Goal: Information Seeking & Learning: Compare options

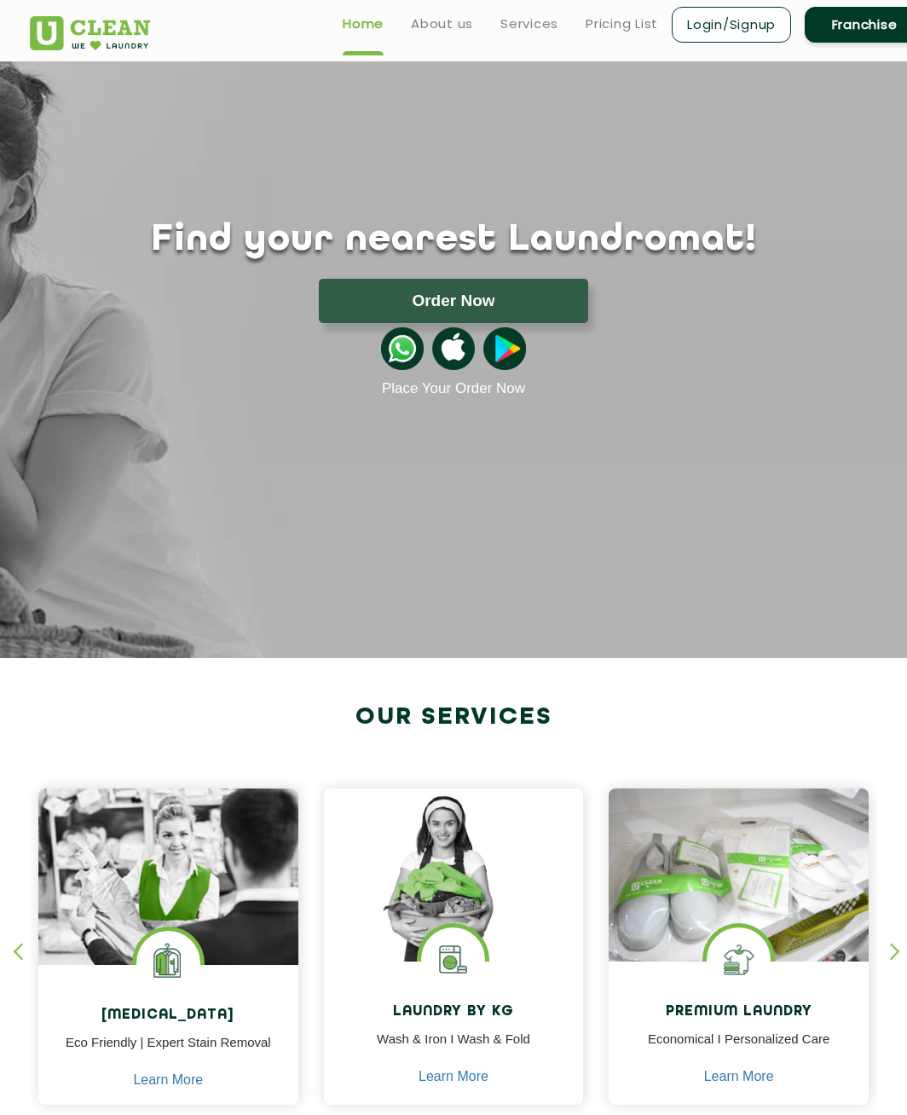
click at [392, 306] on button "Order Now" at bounding box center [453, 301] width 269 height 44
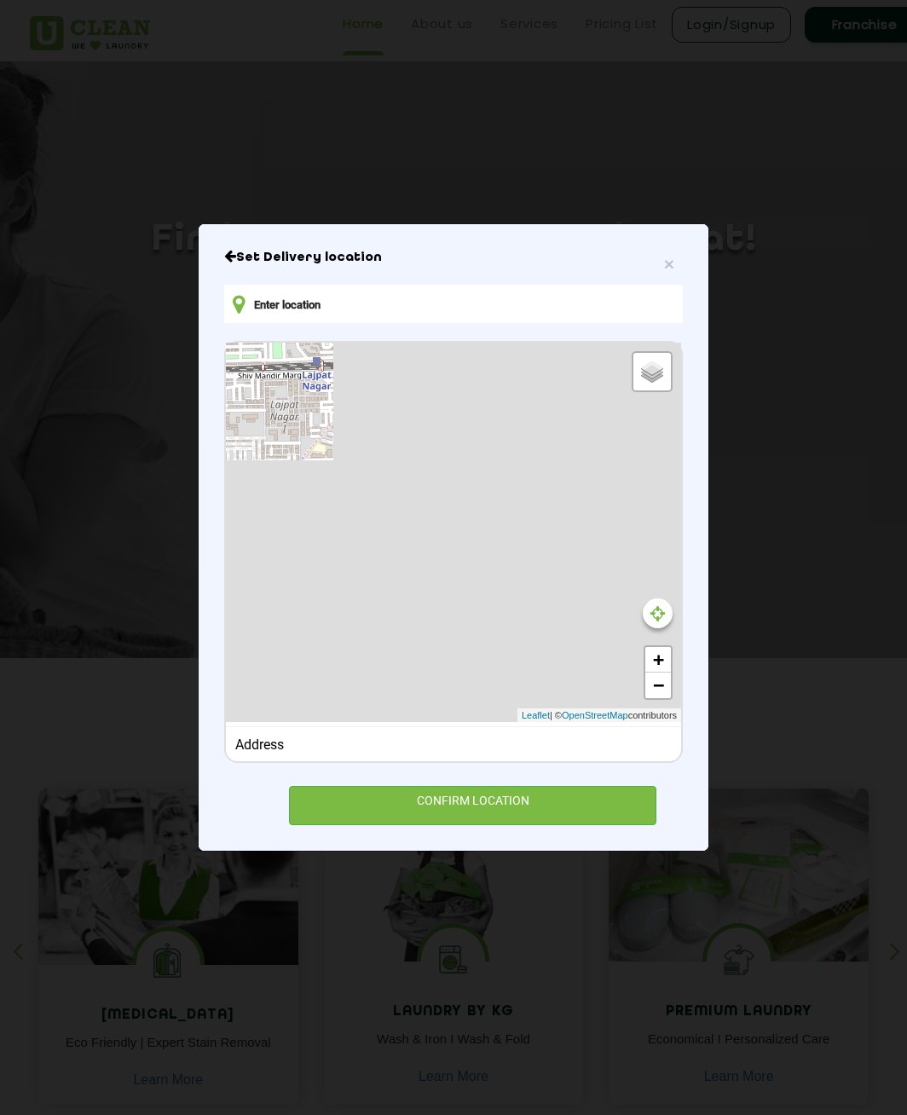
type input "[STREET_ADDRESS]"
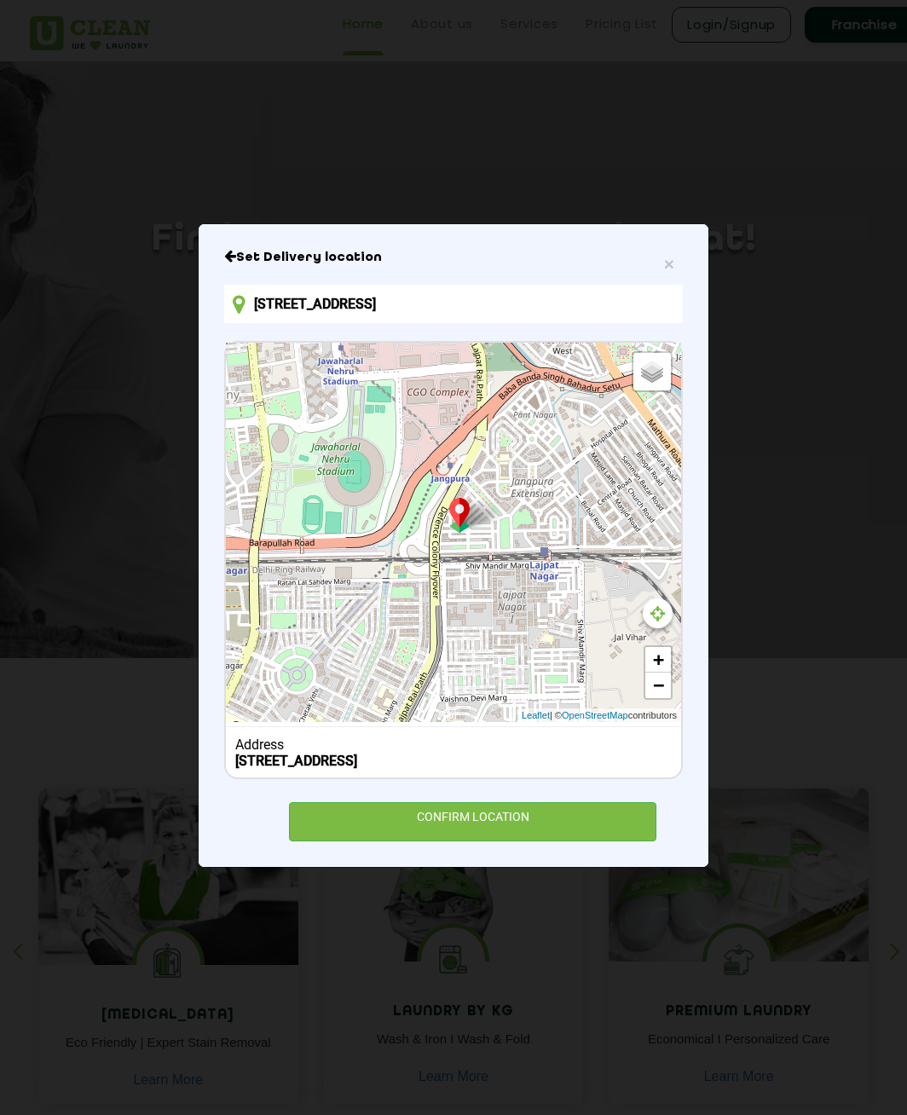
click at [379, 826] on div "CONFIRM LOCATION" at bounding box center [473, 822] width 368 height 38
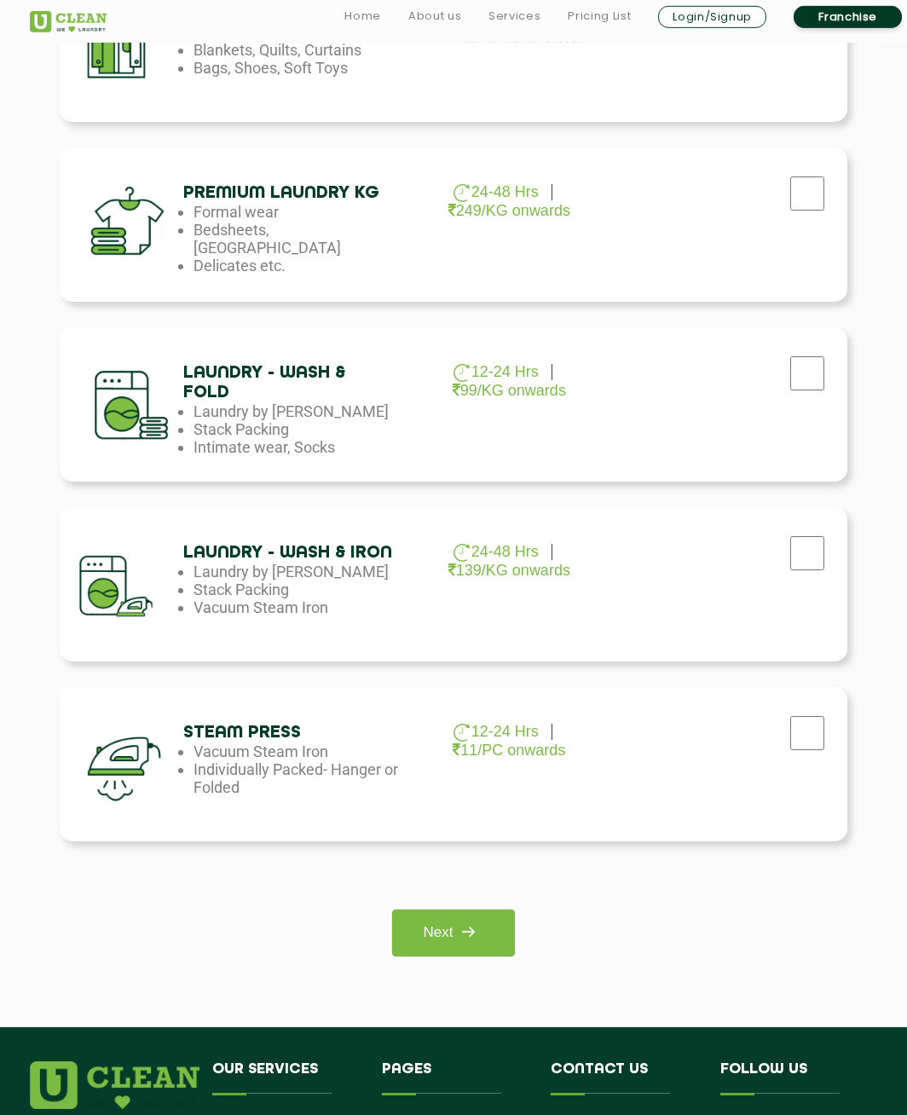
scroll to position [607, 0]
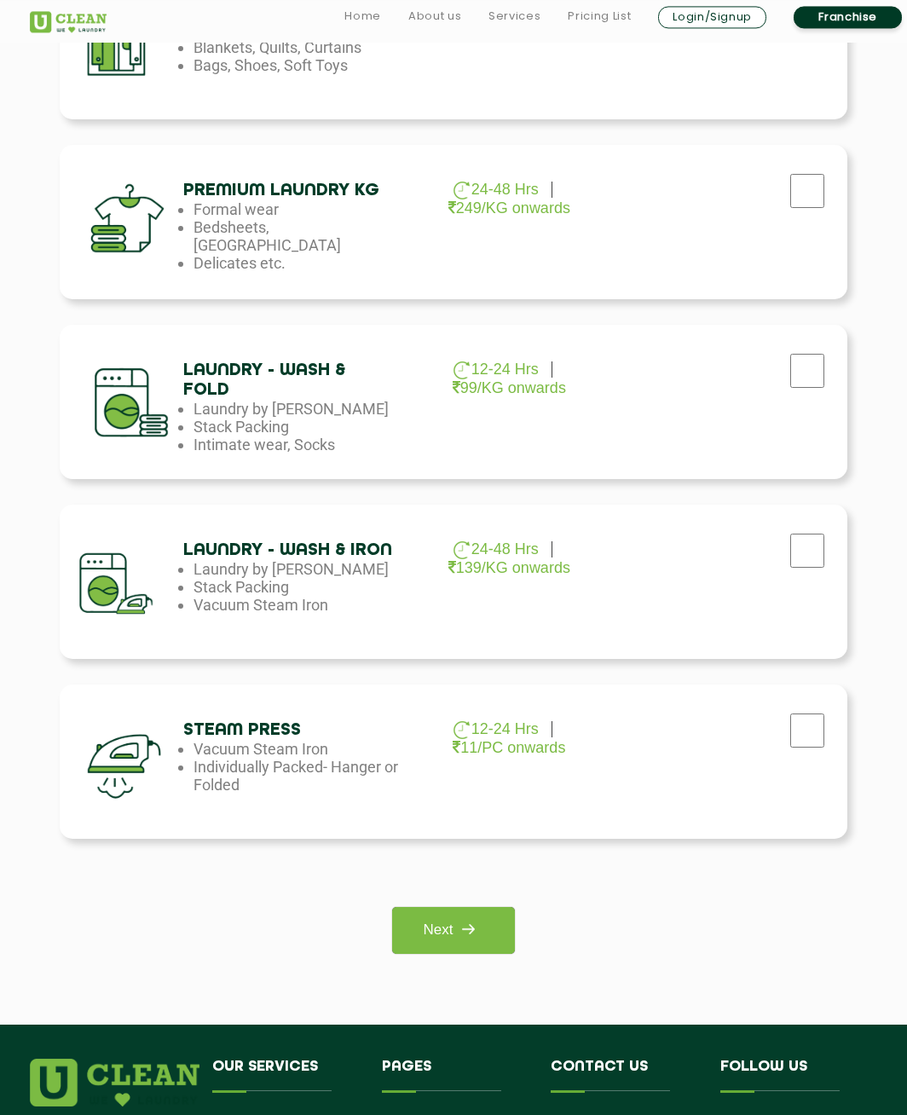
click at [814, 544] on input "checkbox" at bounding box center [807, 551] width 43 height 34
checkbox input "true"
click at [474, 938] on img at bounding box center [468, 929] width 31 height 31
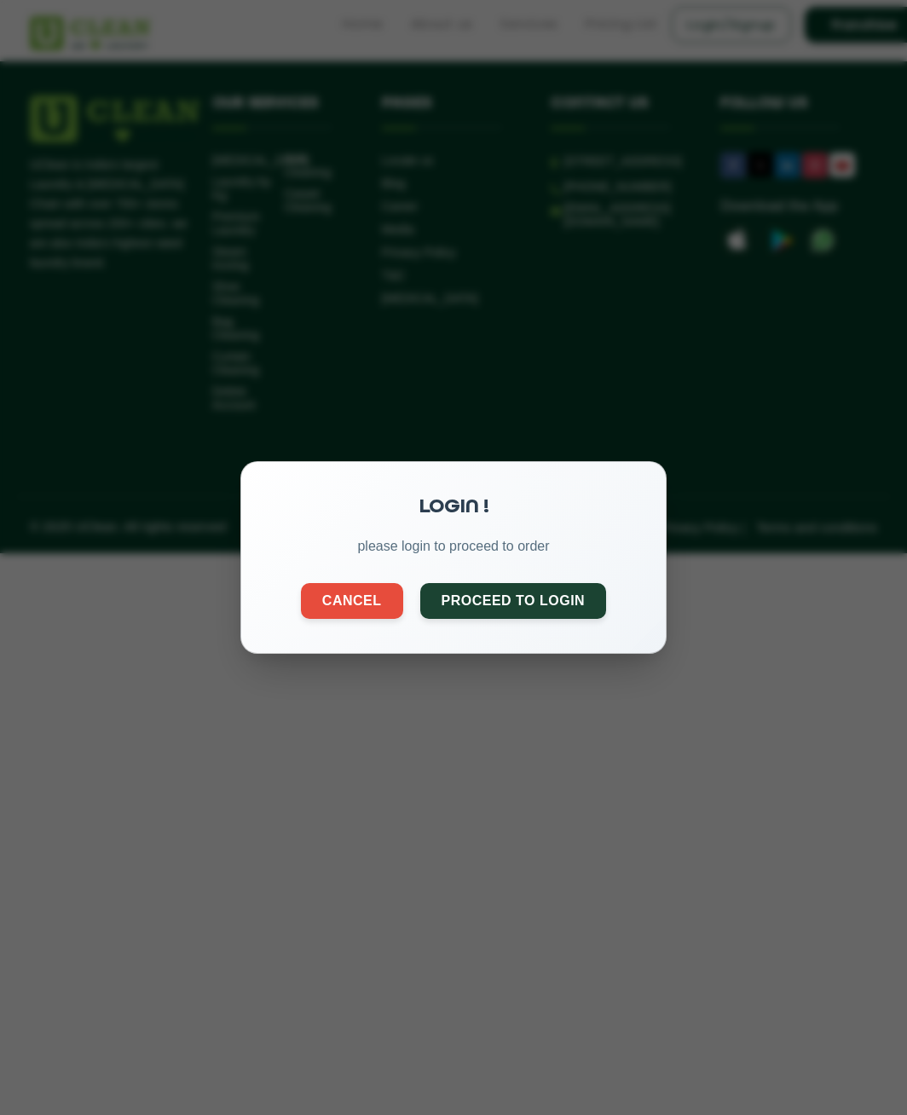
click at [539, 600] on button "Proceed to Login" at bounding box center [513, 601] width 187 height 36
click at [376, 607] on button "Cancel" at bounding box center [352, 601] width 102 height 36
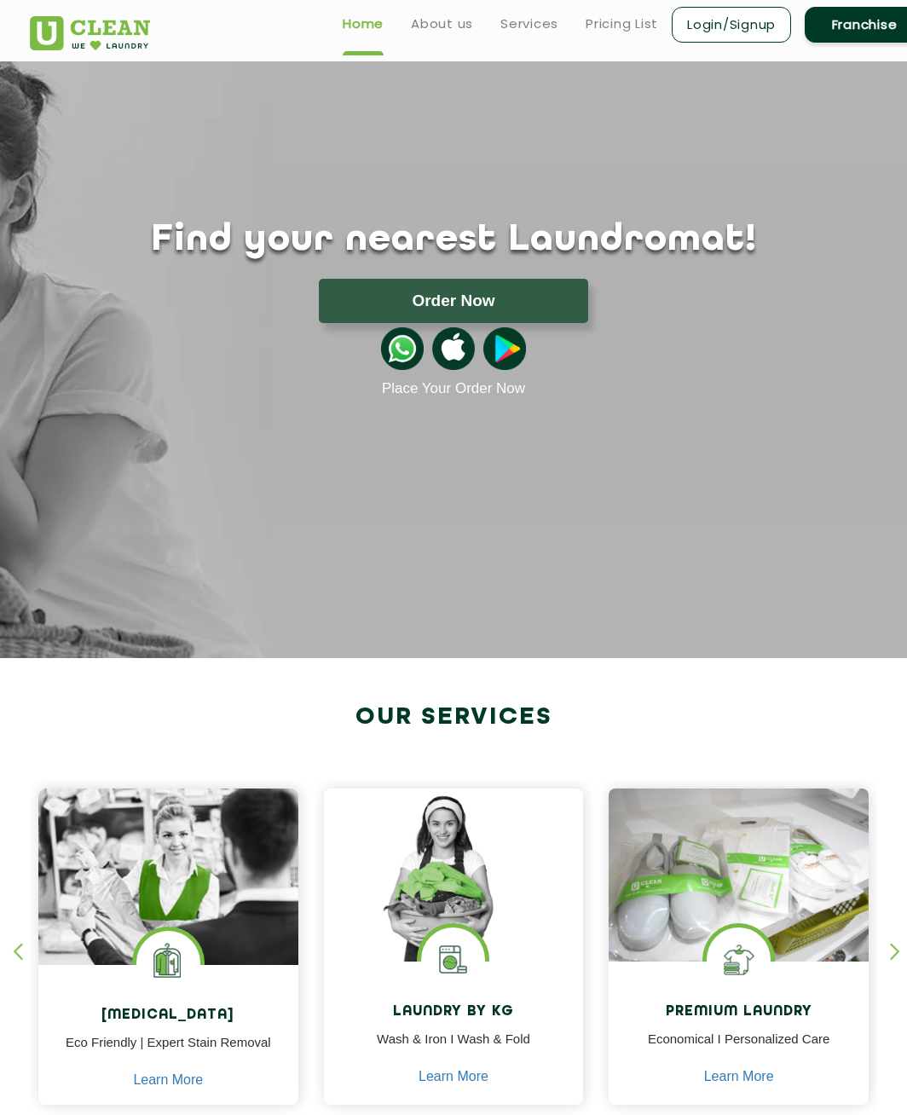
click at [486, 316] on button "Order Now" at bounding box center [453, 301] width 269 height 44
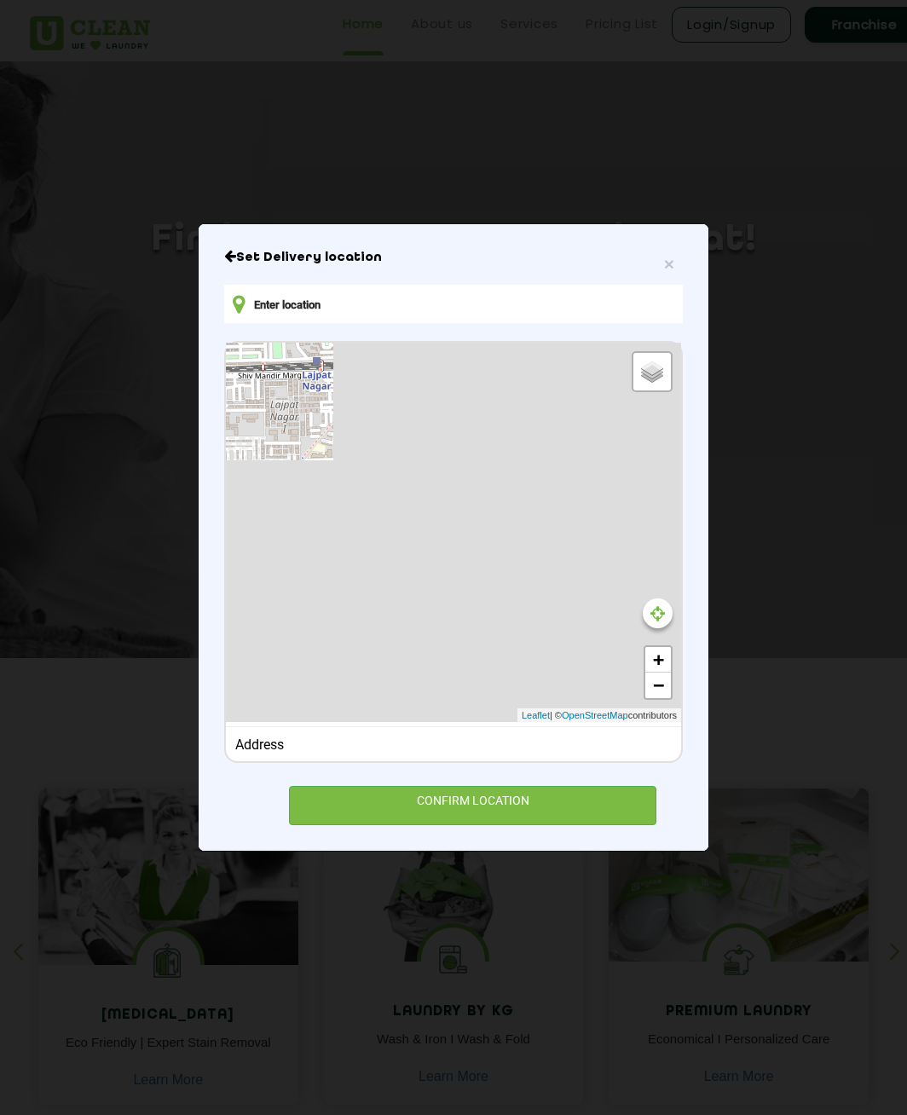
type input "[STREET_ADDRESS]"
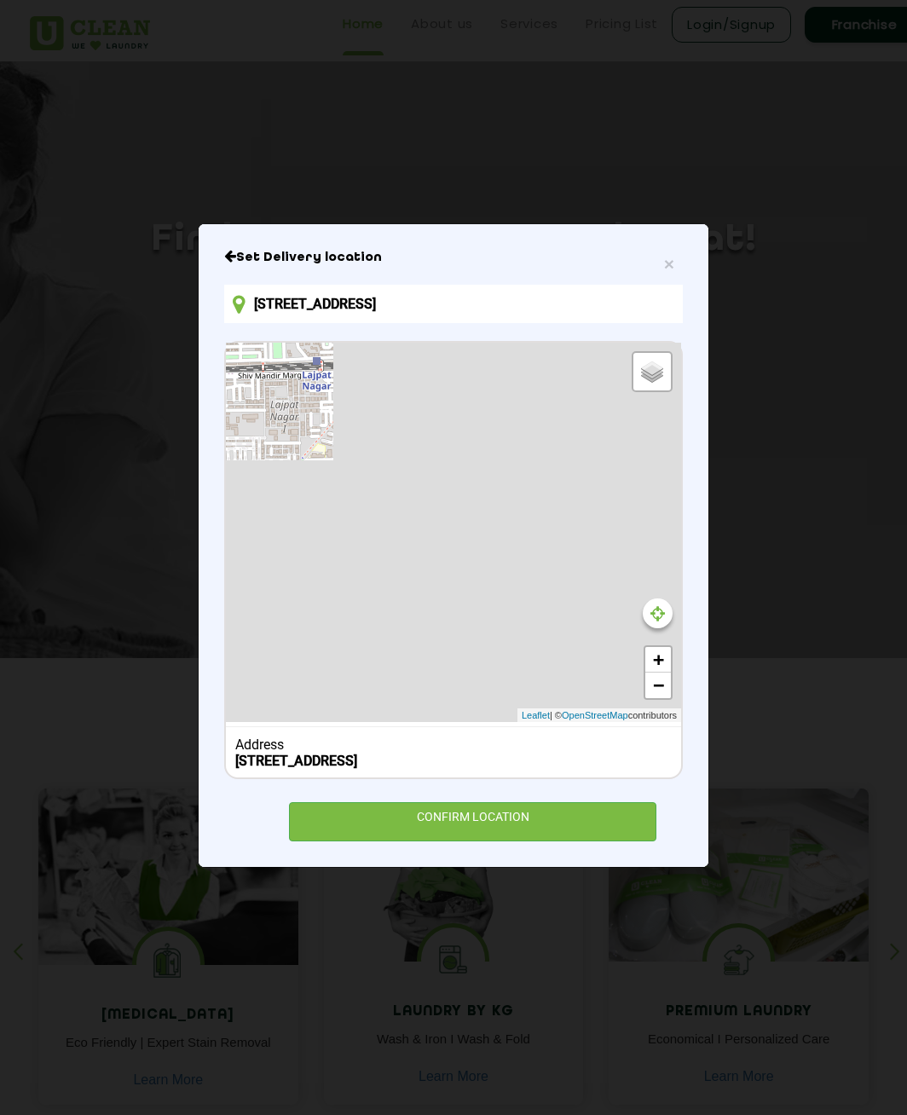
click at [515, 833] on div "CONFIRM LOCATION" at bounding box center [473, 822] width 368 height 38
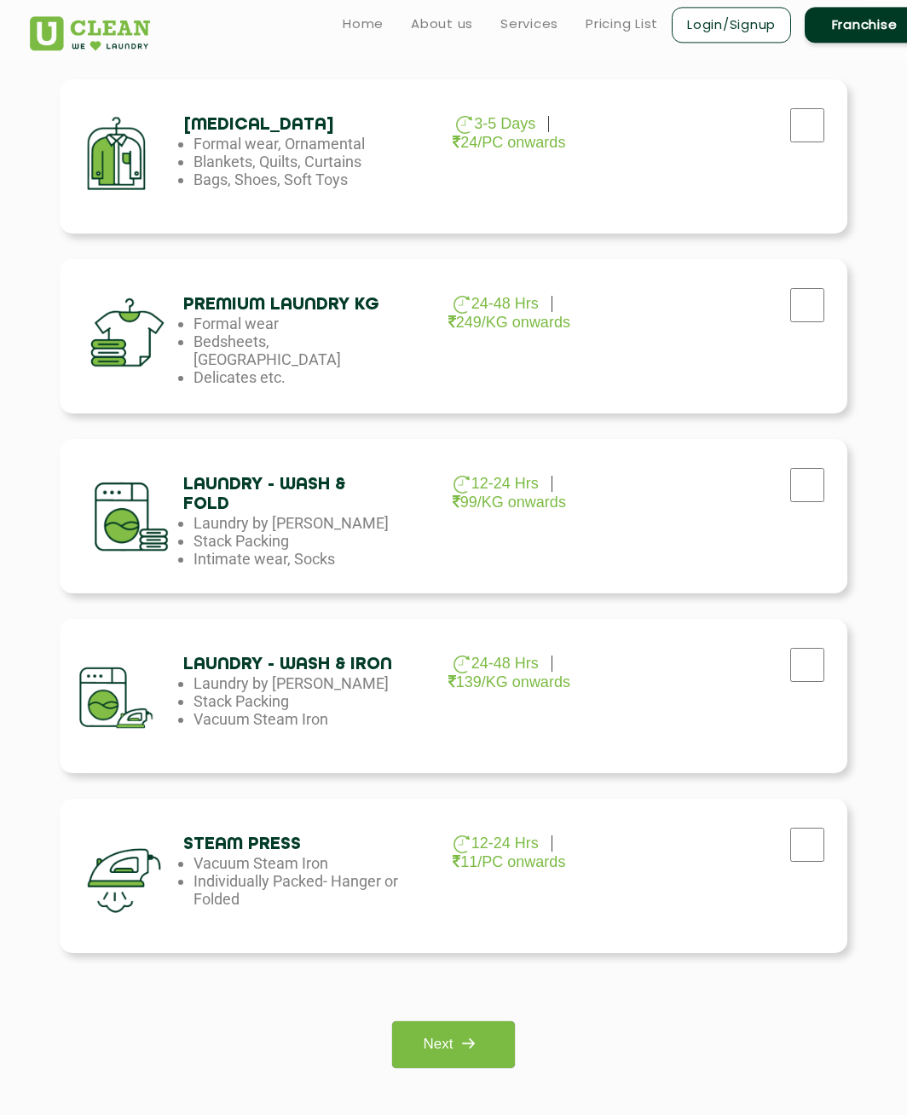
scroll to position [485, 0]
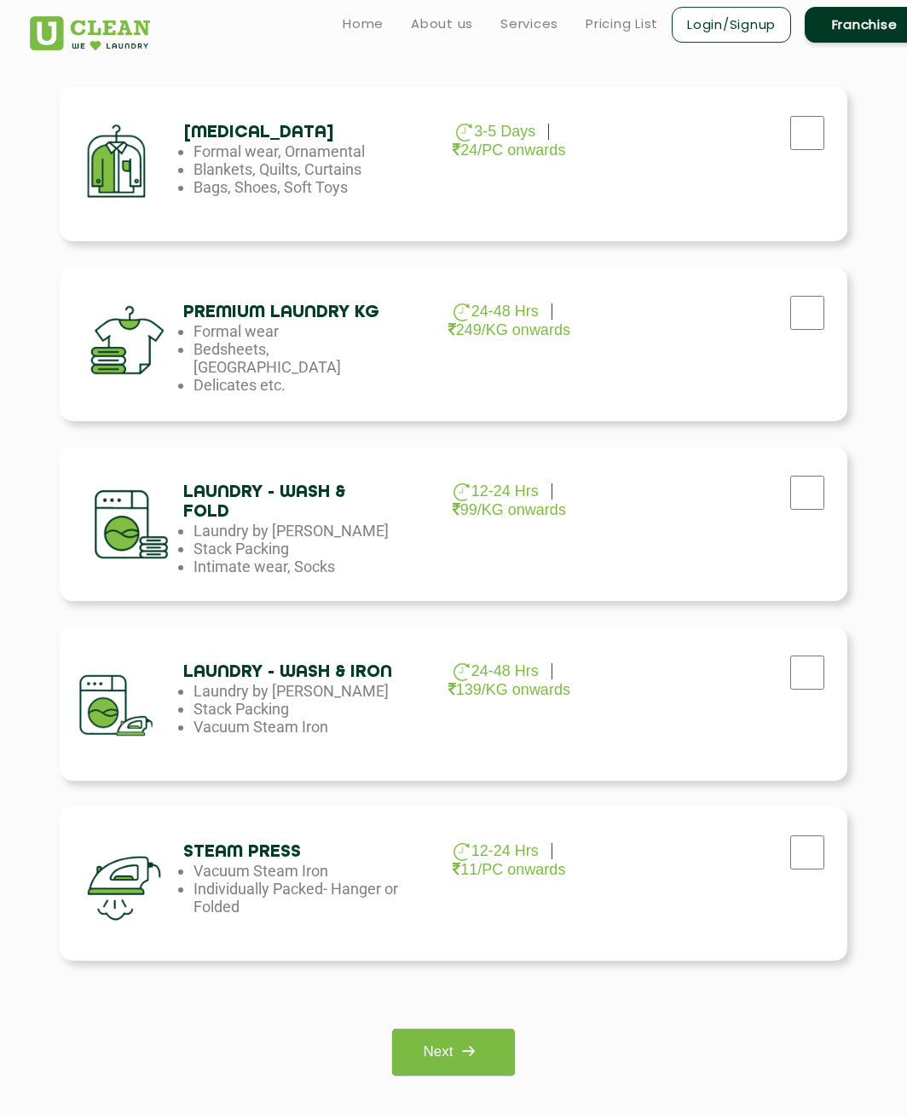
click at [823, 314] on input "checkbox" at bounding box center [807, 313] width 43 height 34
checkbox input "true"
click at [459, 1039] on img at bounding box center [468, 1051] width 31 height 31
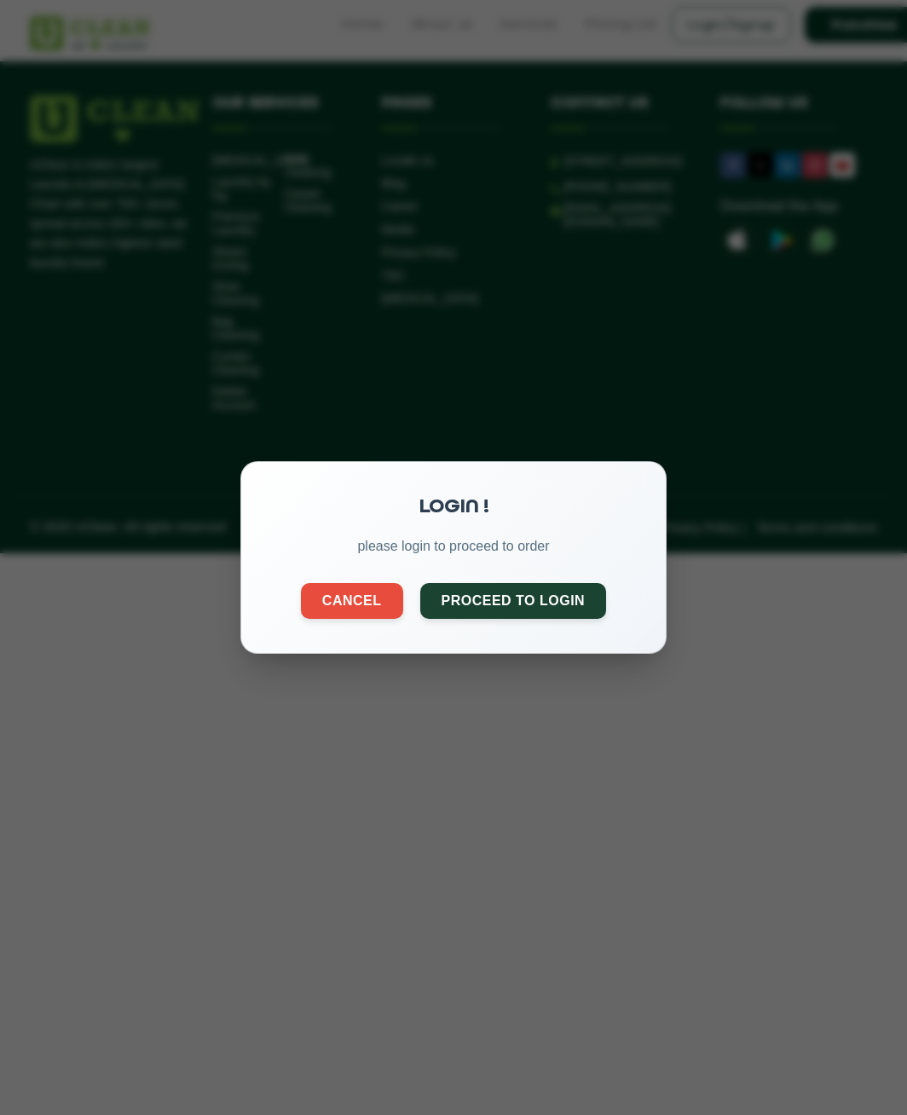
click at [543, 605] on button "Proceed to Login" at bounding box center [513, 601] width 187 height 36
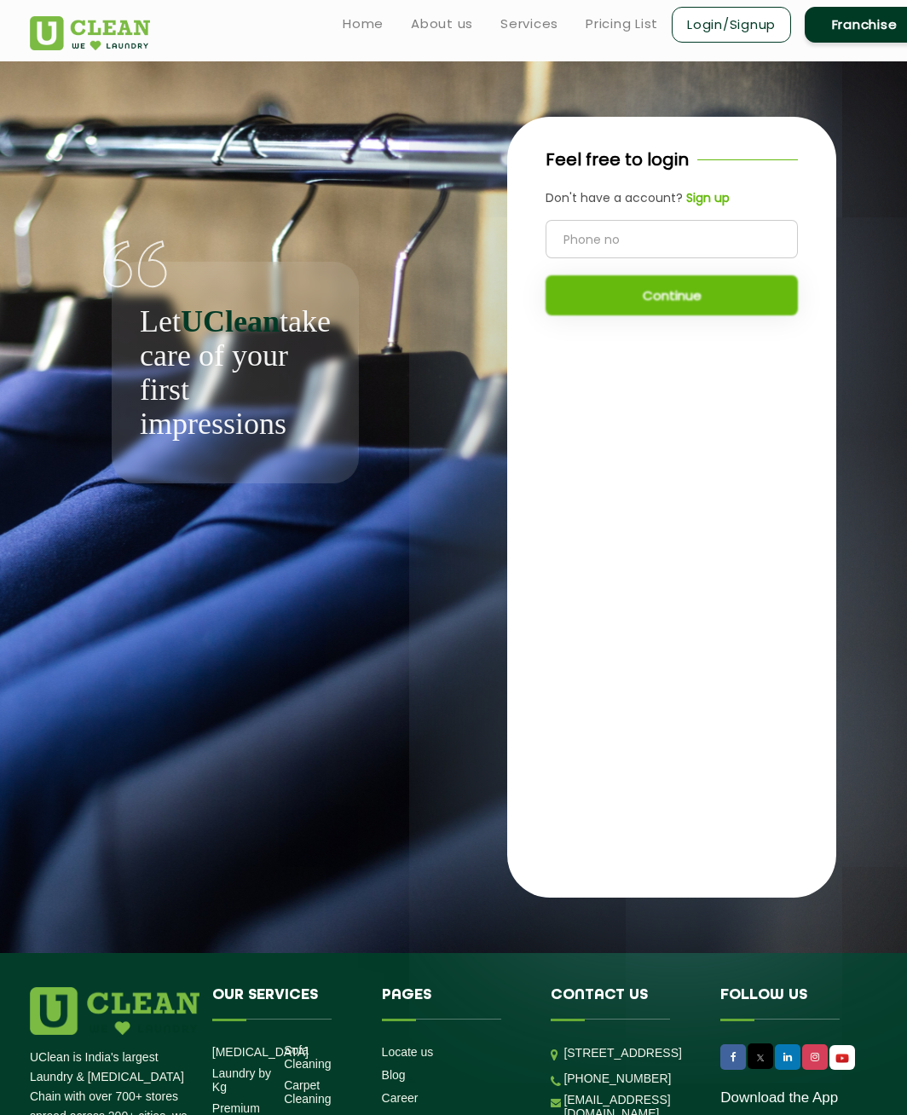
click at [612, 239] on input "tel" at bounding box center [672, 239] width 252 height 38
type input "8505883764"
click at [718, 294] on button "Continue" at bounding box center [672, 295] width 252 height 40
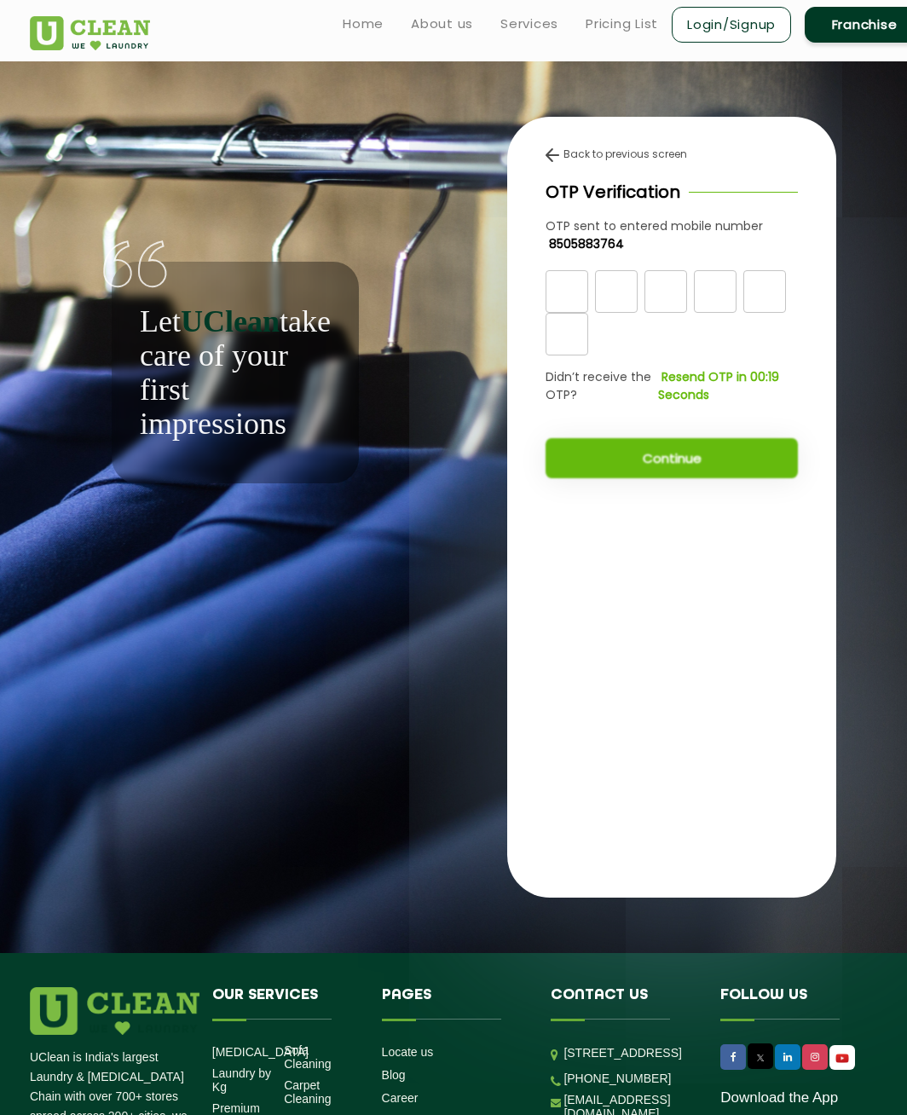
click at [551, 294] on input "text" at bounding box center [567, 291] width 43 height 43
type input "4"
type input "7"
type input "9"
type input "4"
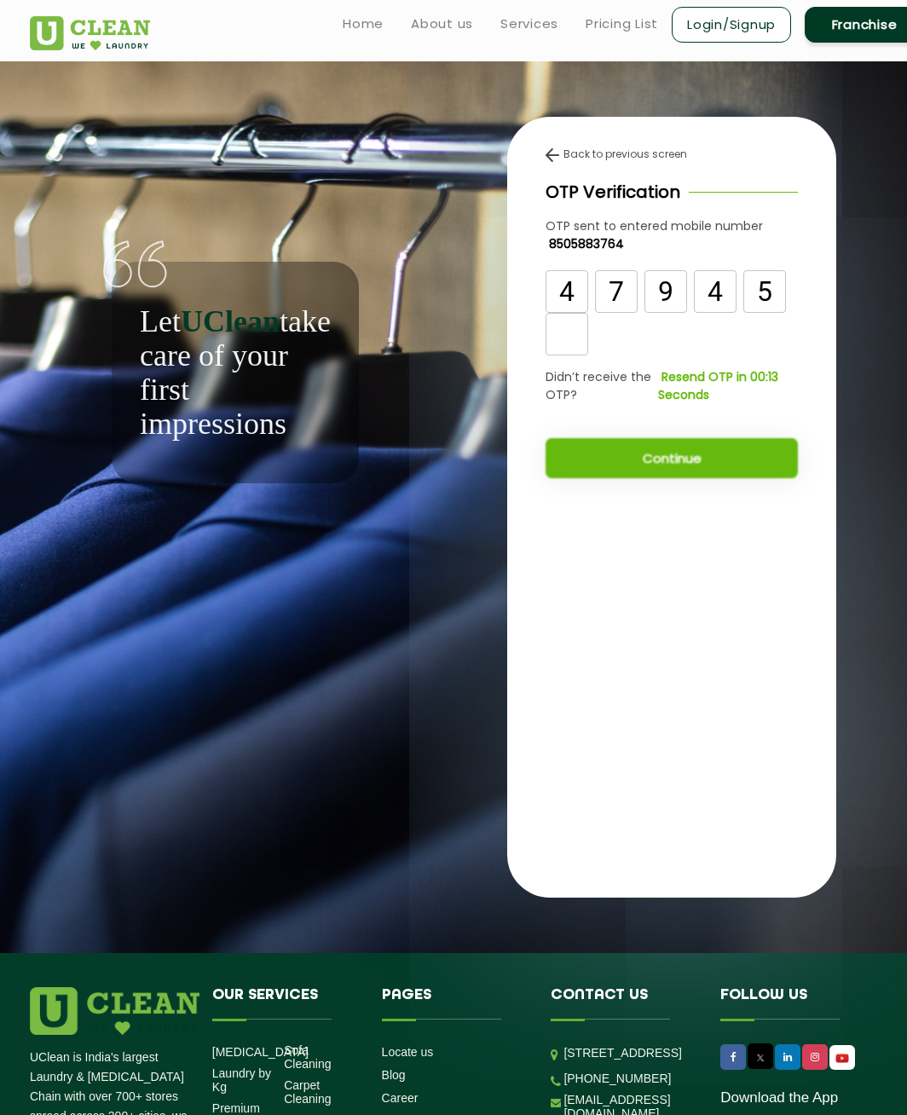
type input "5"
type input "6"
click at [694, 459] on button "Continue" at bounding box center [672, 458] width 252 height 40
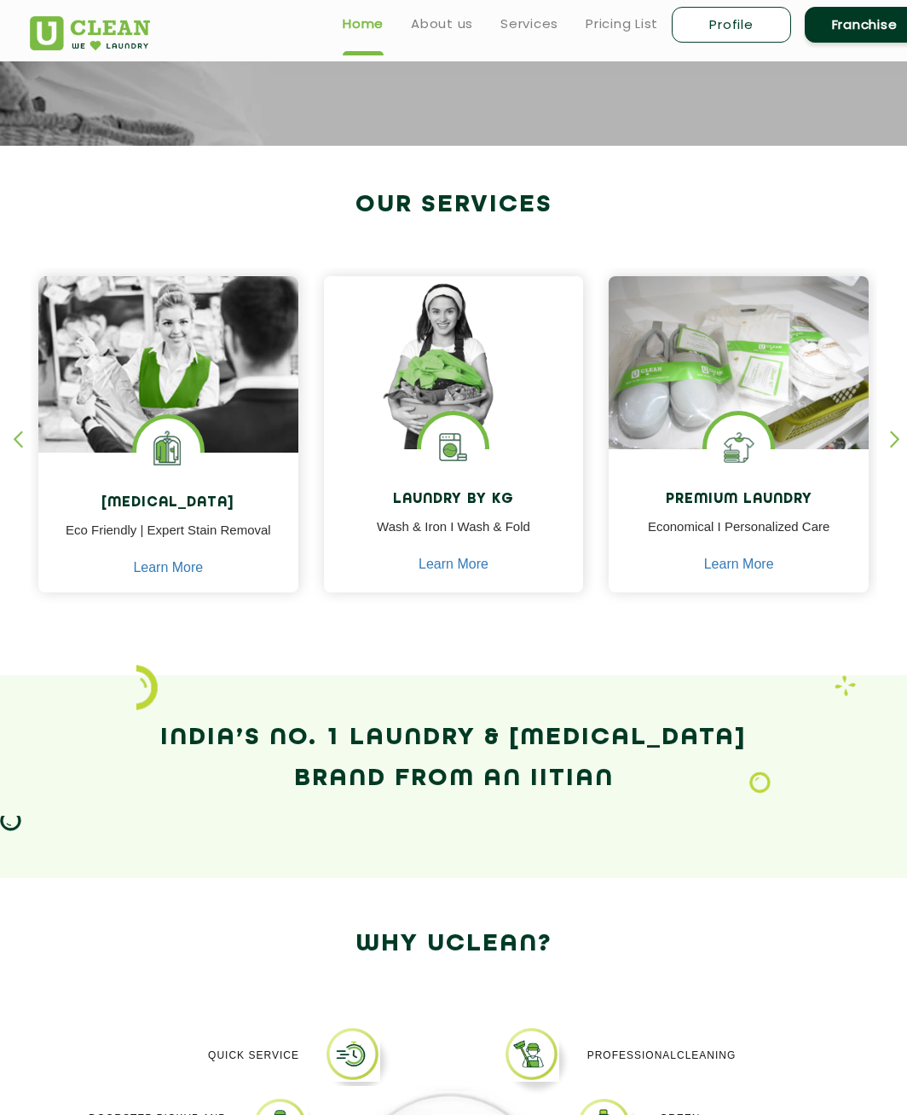
scroll to position [500, 0]
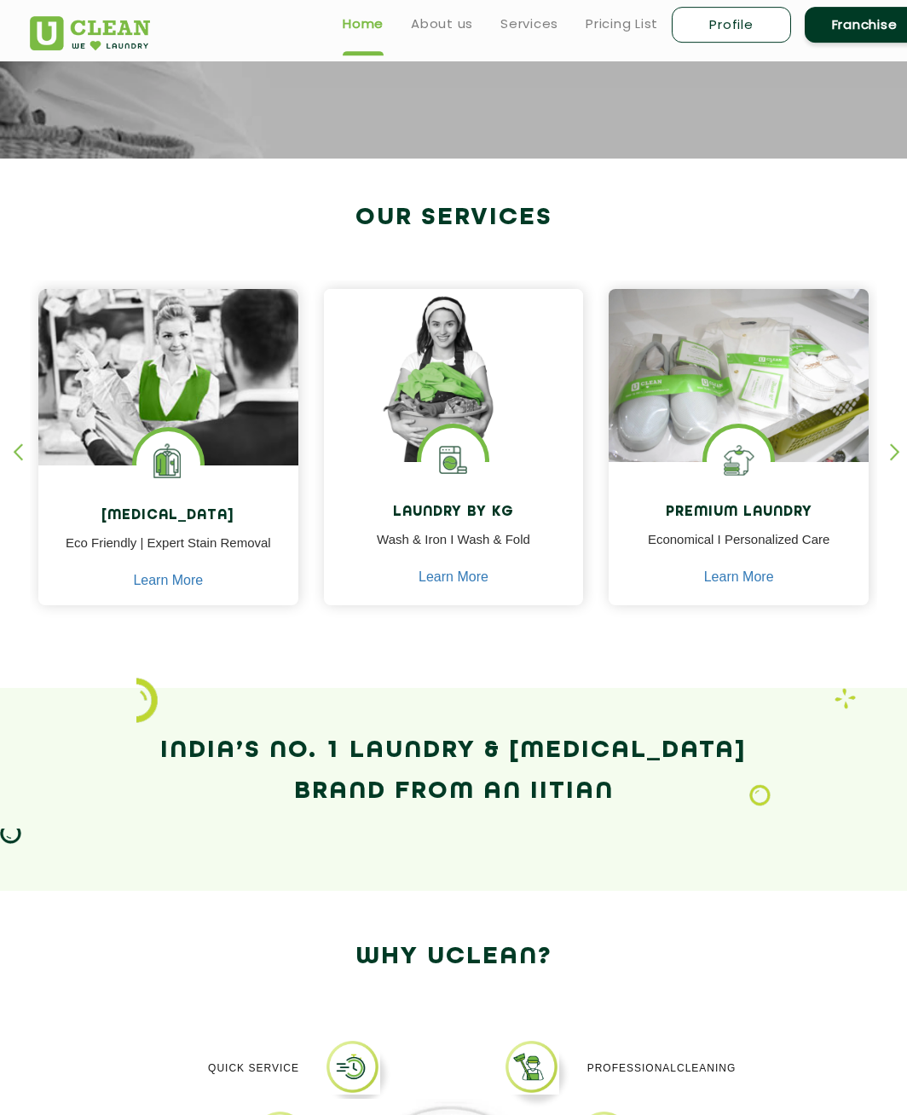
click at [539, 23] on link "Services" at bounding box center [530, 24] width 58 height 20
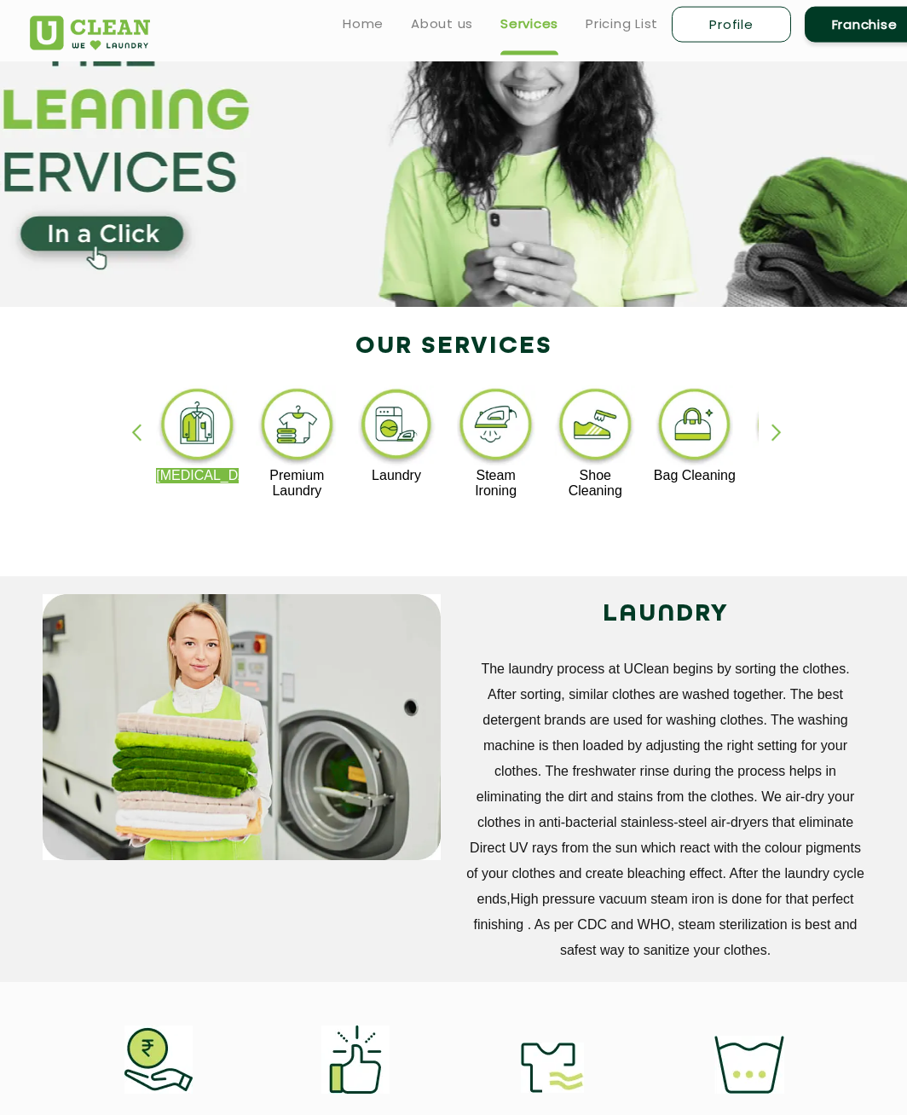
scroll to position [84, 0]
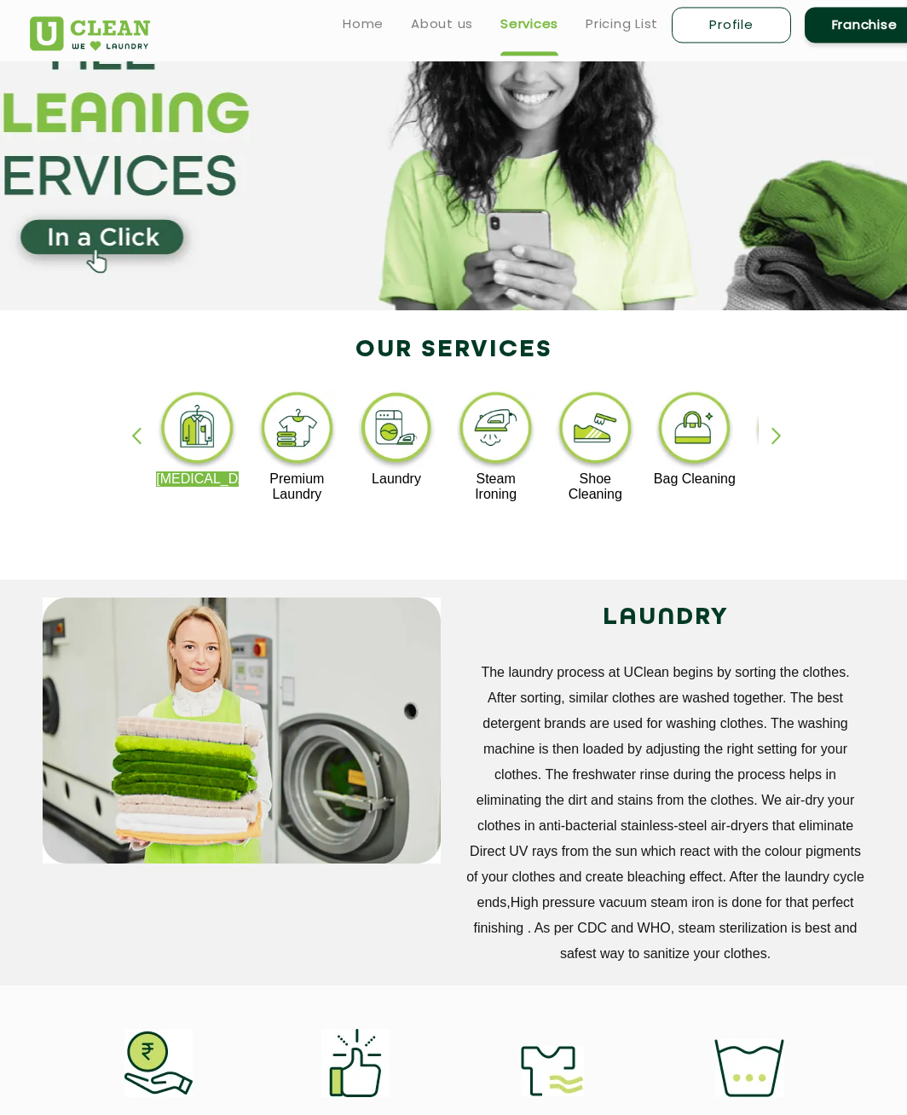
click at [304, 449] on img at bounding box center [297, 430] width 83 height 83
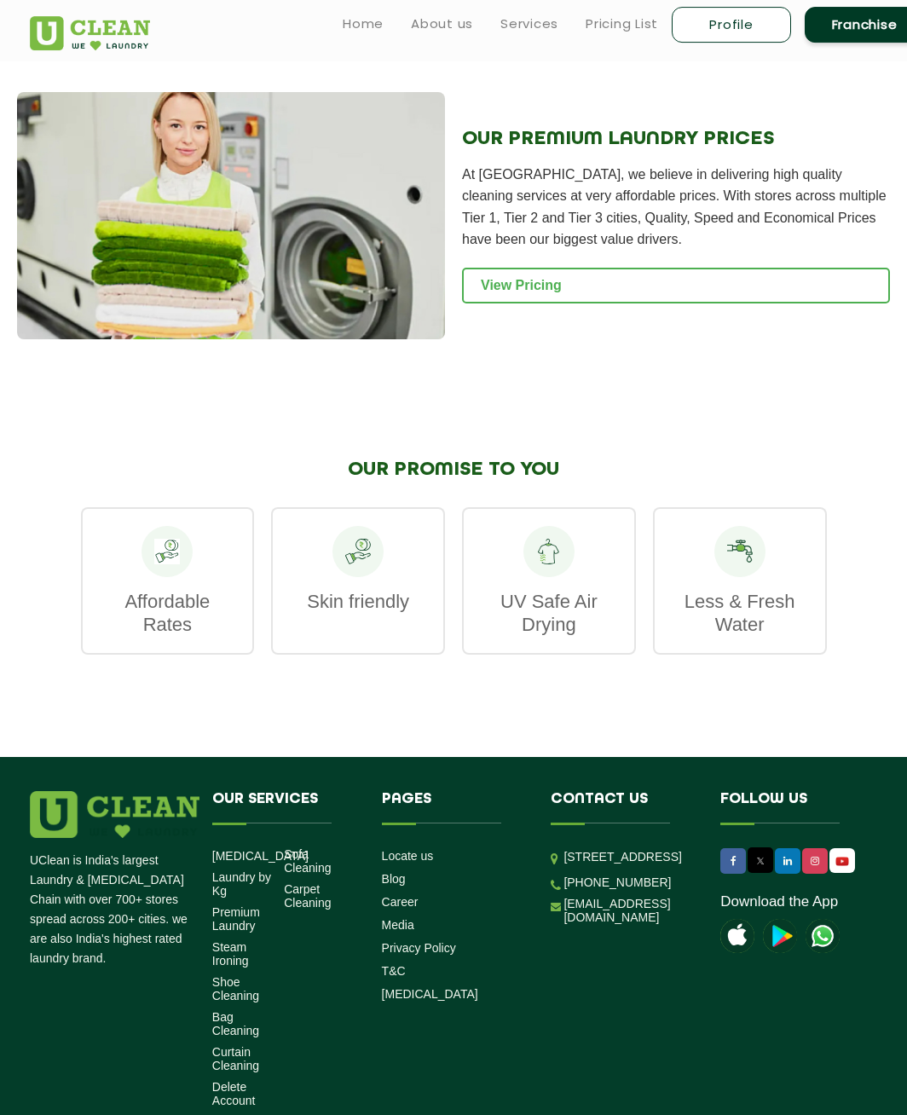
scroll to position [1931, 0]
click at [603, 277] on link "View Pricing" at bounding box center [676, 286] width 428 height 36
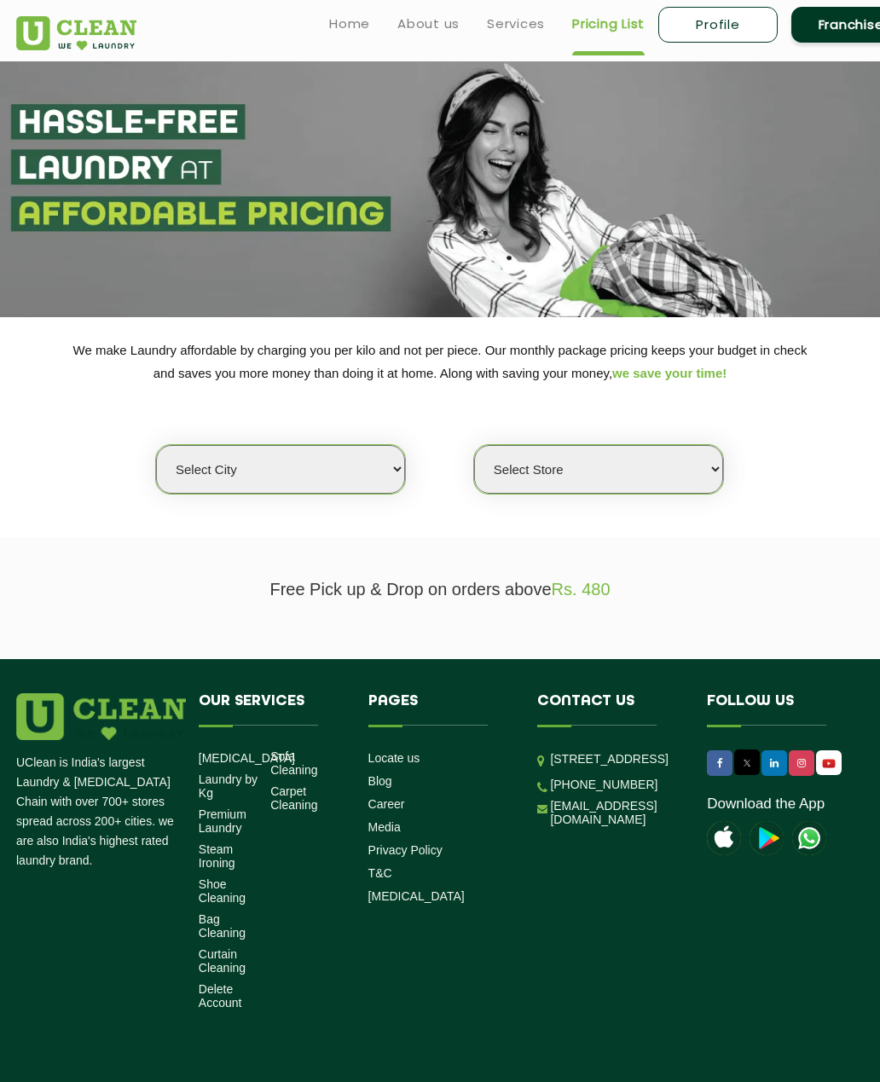
click at [388, 457] on select "Select city Aalo Abu Dhabi Agartala Agra Ahmedabad Akola Aligarh Alwar - UClean…" at bounding box center [280, 469] width 249 height 49
select select "1"
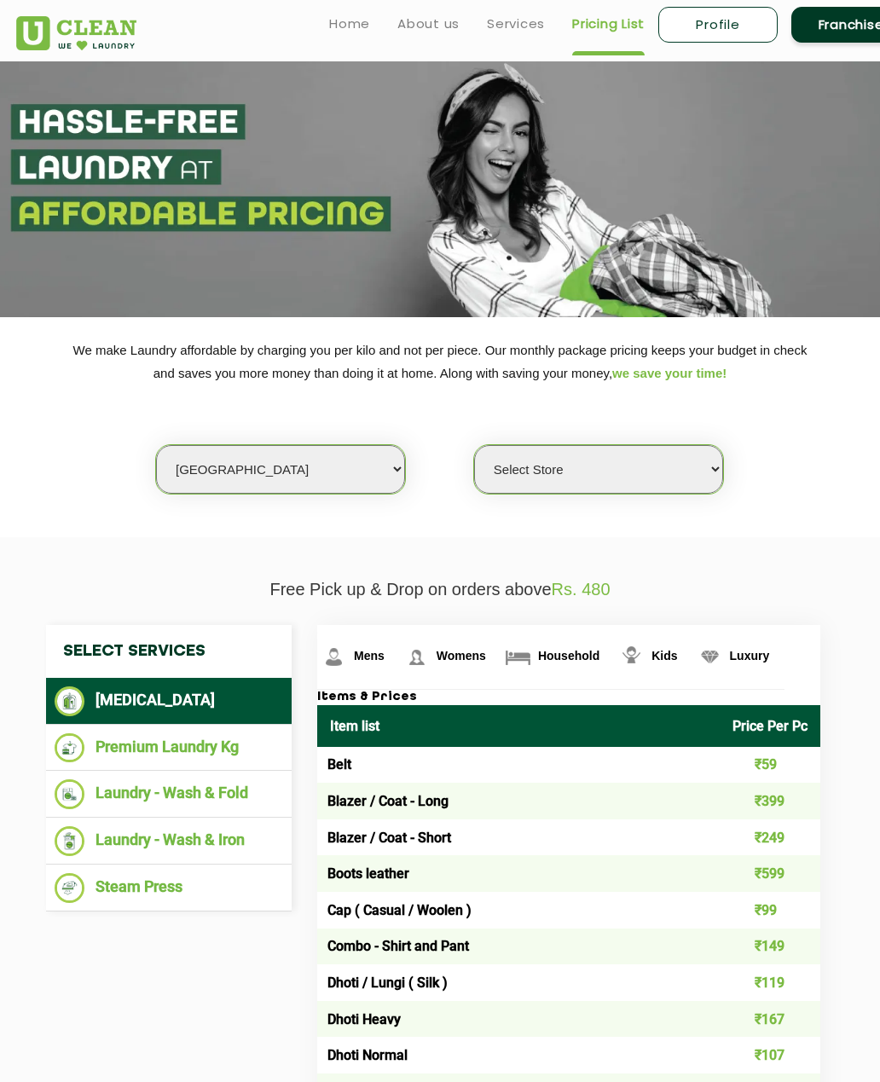
click at [707, 467] on select "Select Store UClean Vasant Kunj UClean Greater Kailash 2 UClean Dwarka UClean R…" at bounding box center [598, 469] width 249 height 49
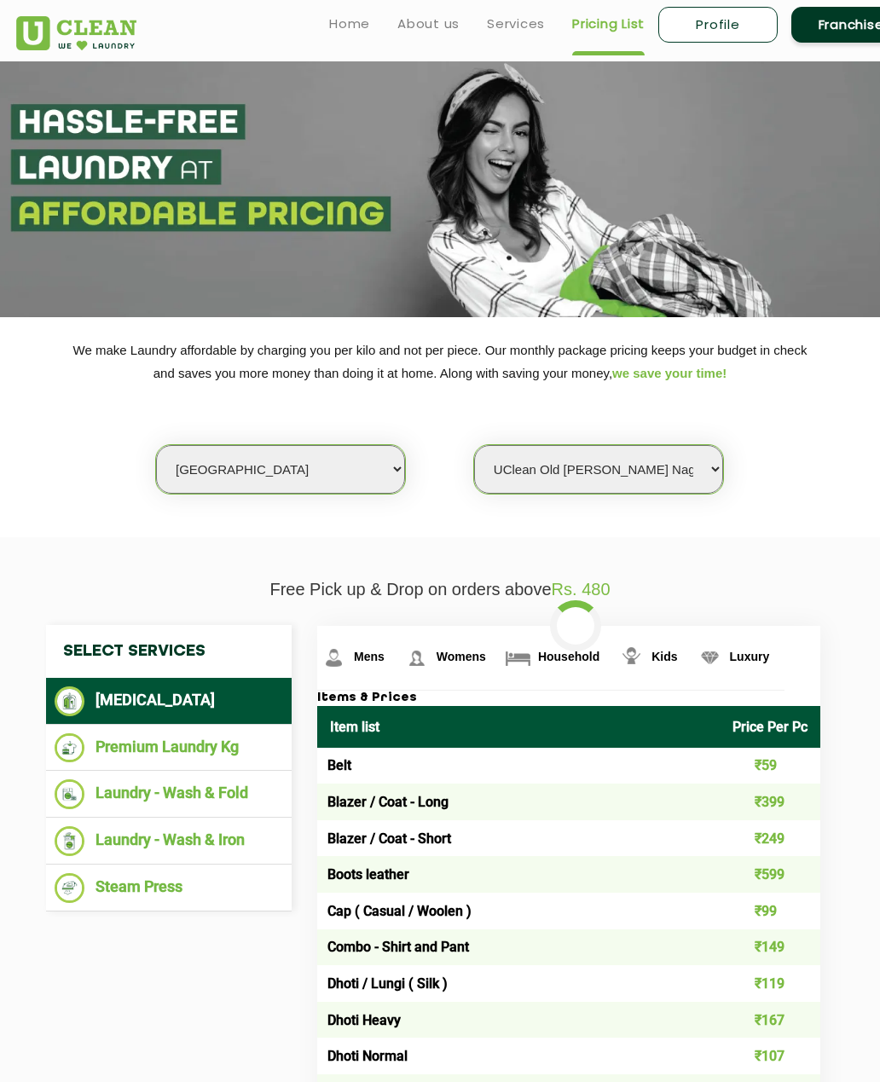
click at [698, 464] on select "Select Store UClean Vasant Kunj UClean Greater Kailash 2 UClean Dwarka UClean R…" at bounding box center [598, 469] width 249 height 49
select select "407"
click at [640, 747] on th "Item list" at bounding box center [518, 727] width 403 height 42
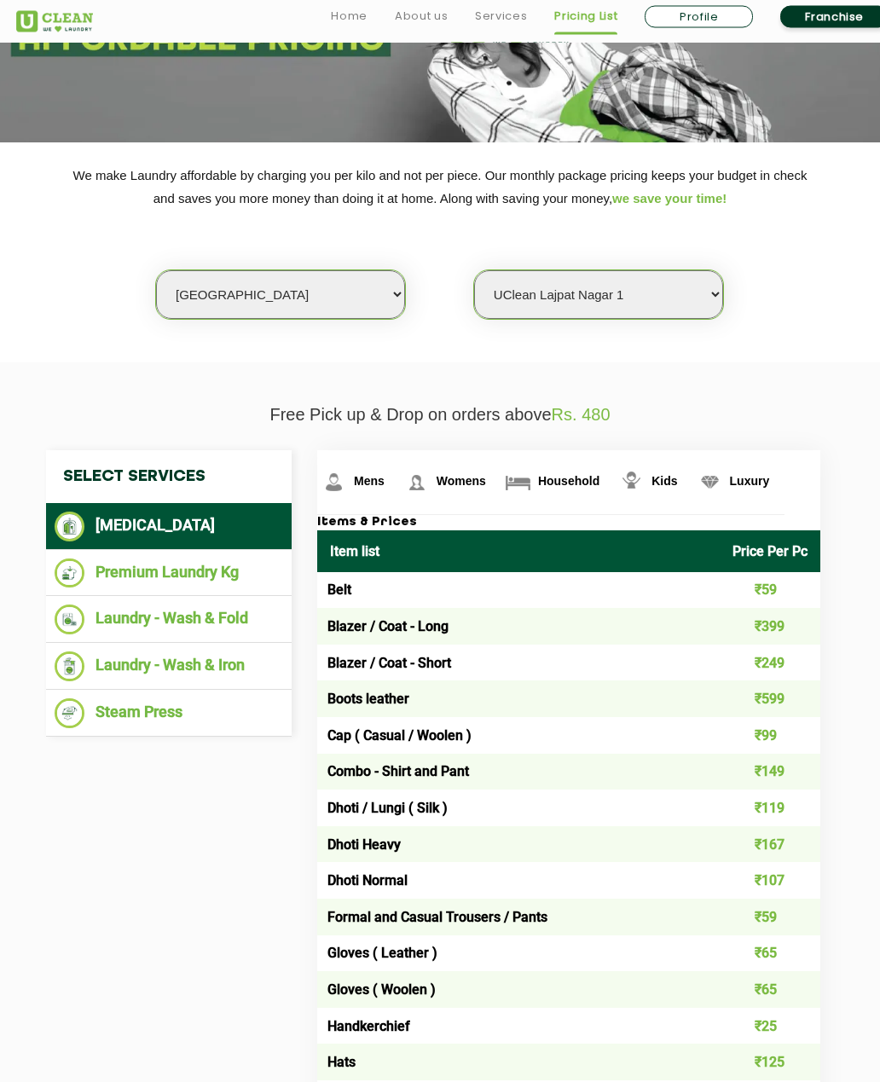
scroll to position [175, 0]
click at [130, 562] on li "Premium Laundry Kg" at bounding box center [169, 574] width 229 height 30
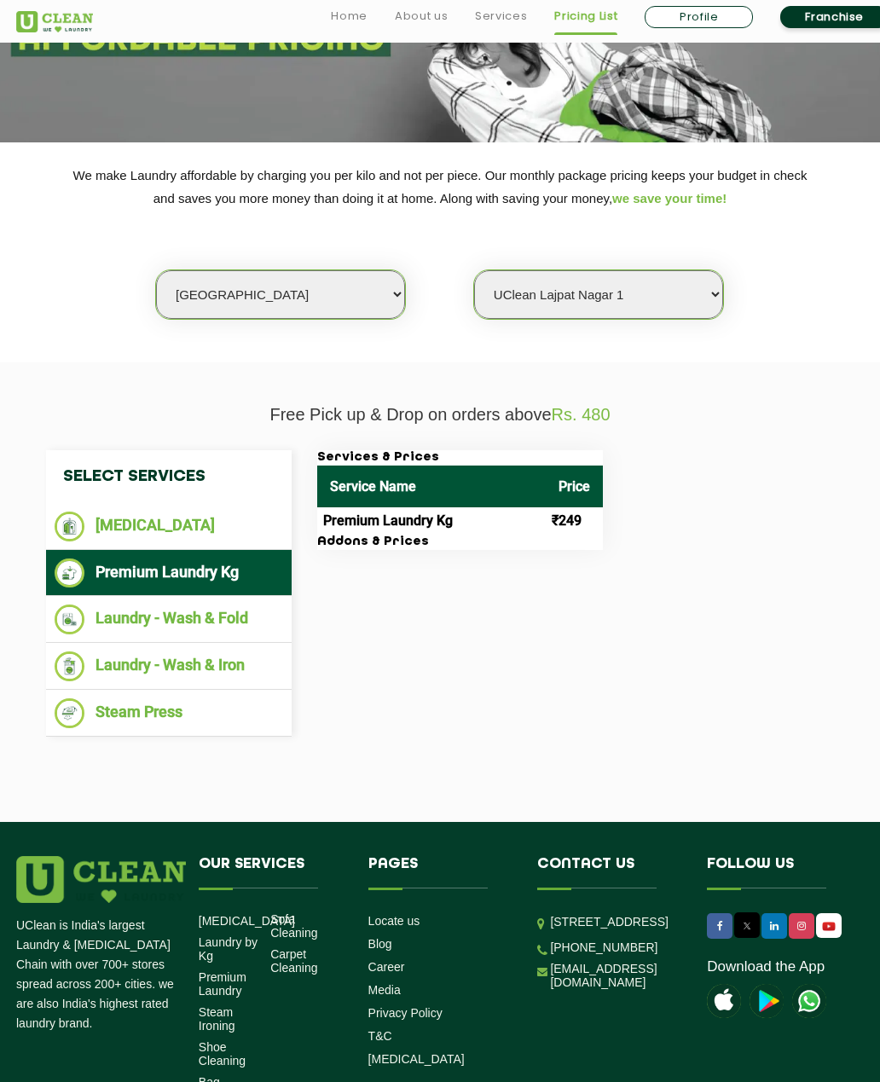
click at [127, 707] on li "Steam Press" at bounding box center [169, 713] width 229 height 30
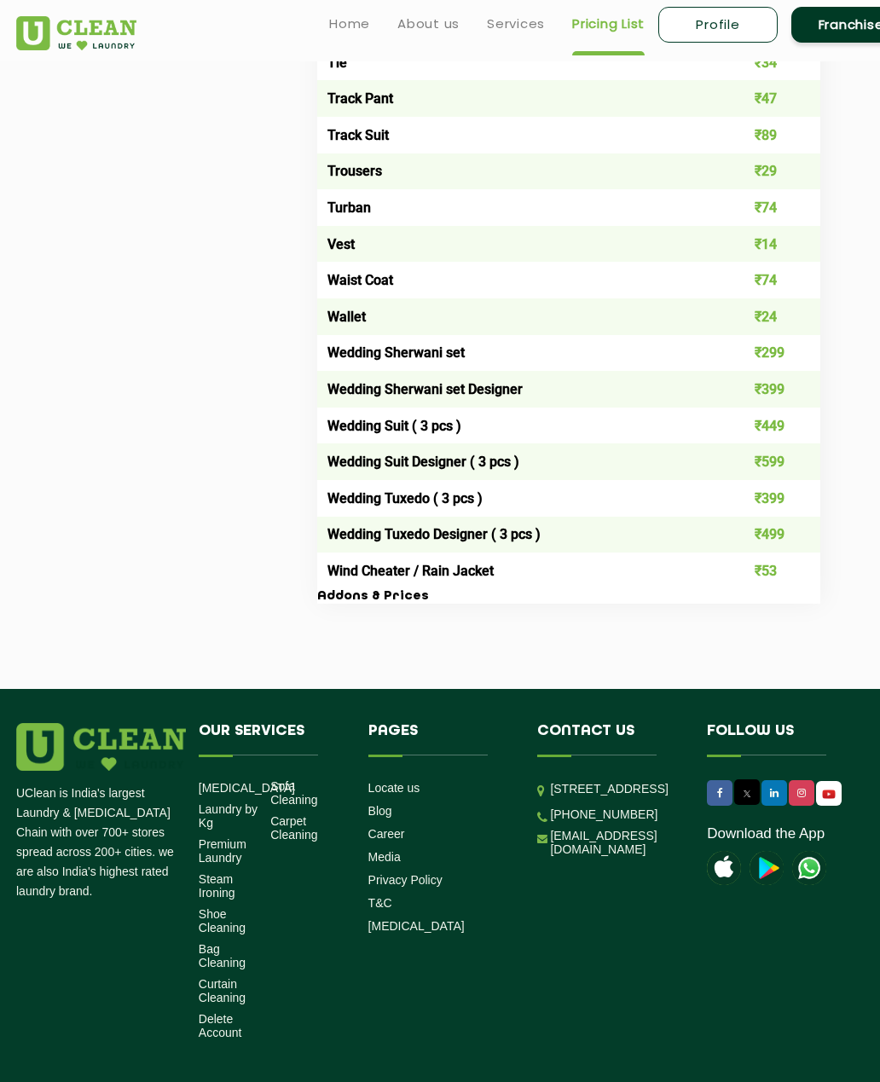
scroll to position [2740, 0]
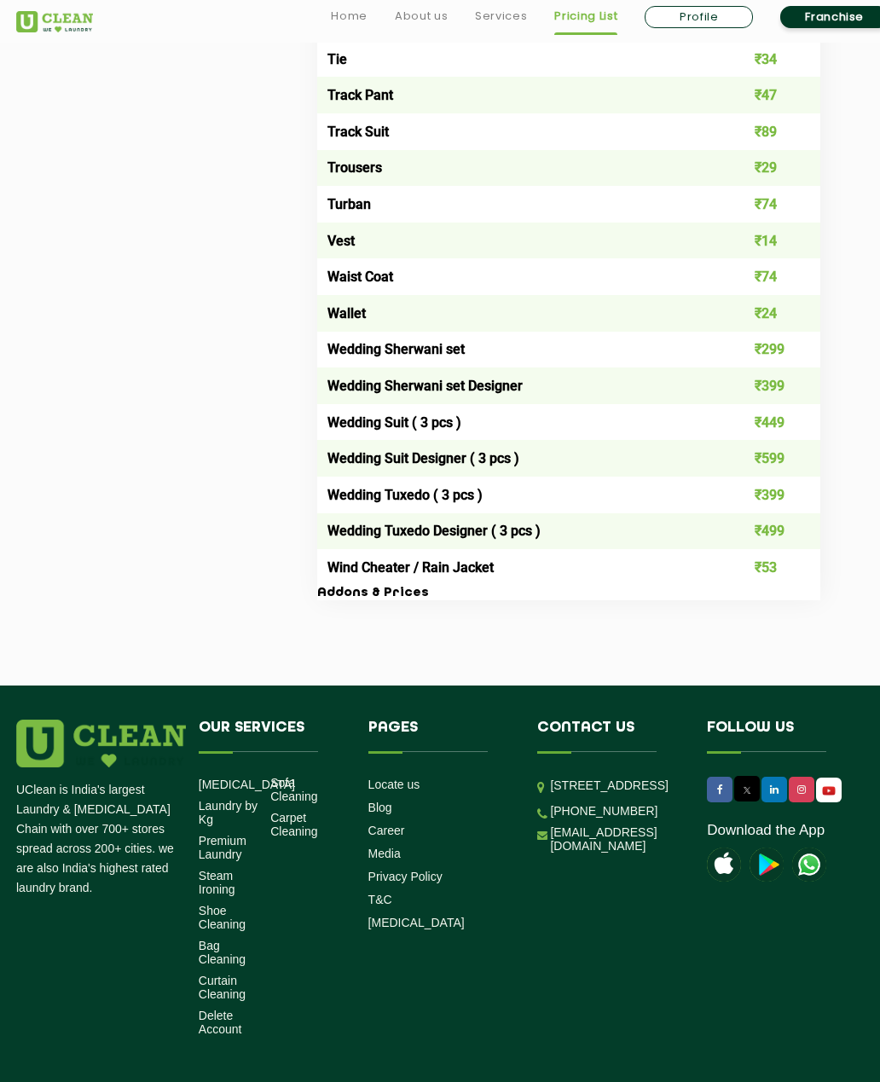
click at [309, 803] on link "Sofa Cleaning" at bounding box center [299, 789] width 59 height 27
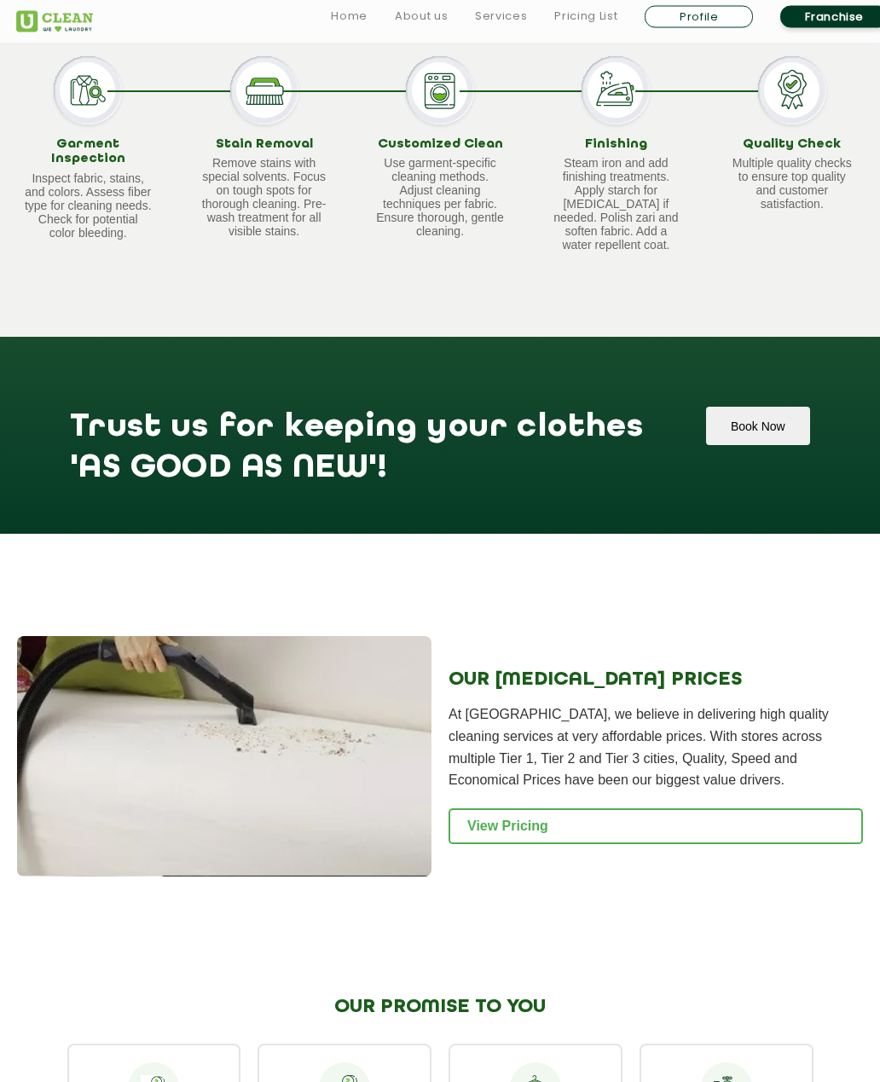
scroll to position [1384, 0]
click at [624, 840] on link "View Pricing" at bounding box center [656, 826] width 414 height 36
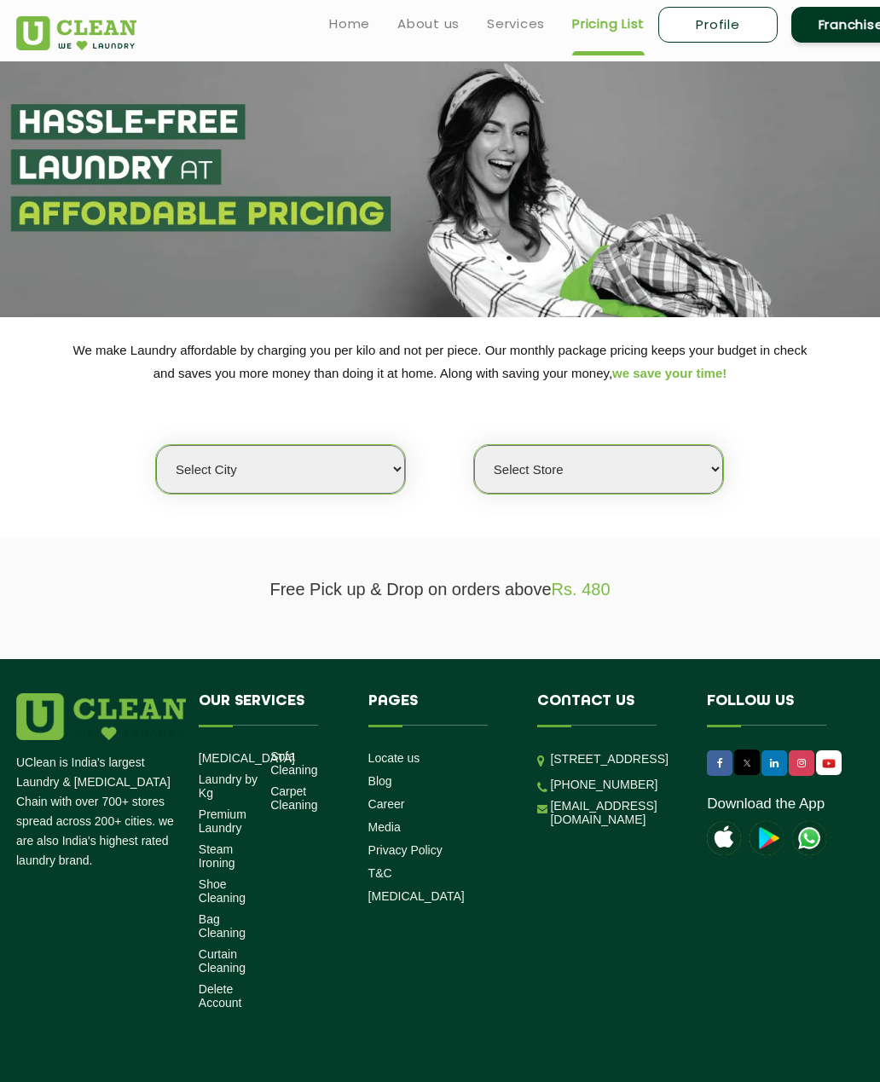
click at [205, 454] on select "Select city [GEOGRAPHIC_DATA] [GEOGRAPHIC_DATA] [GEOGRAPHIC_DATA] [GEOGRAPHIC_D…" at bounding box center [280, 469] width 249 height 49
select select "1"
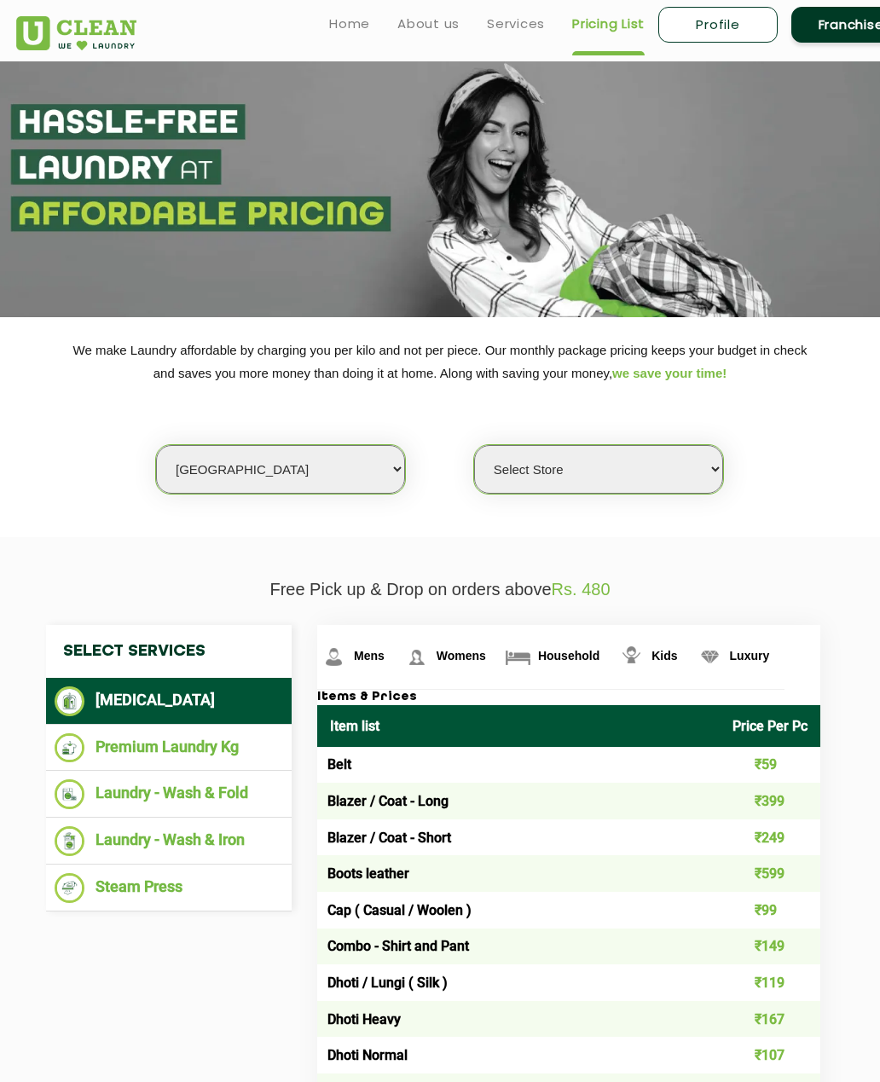
click at [698, 458] on select "Select Store [GEOGRAPHIC_DATA] [GEOGRAPHIC_DATA] 2 [GEOGRAPHIC_DATA] [PERSON_NA…" at bounding box center [598, 469] width 249 height 49
select select "141"
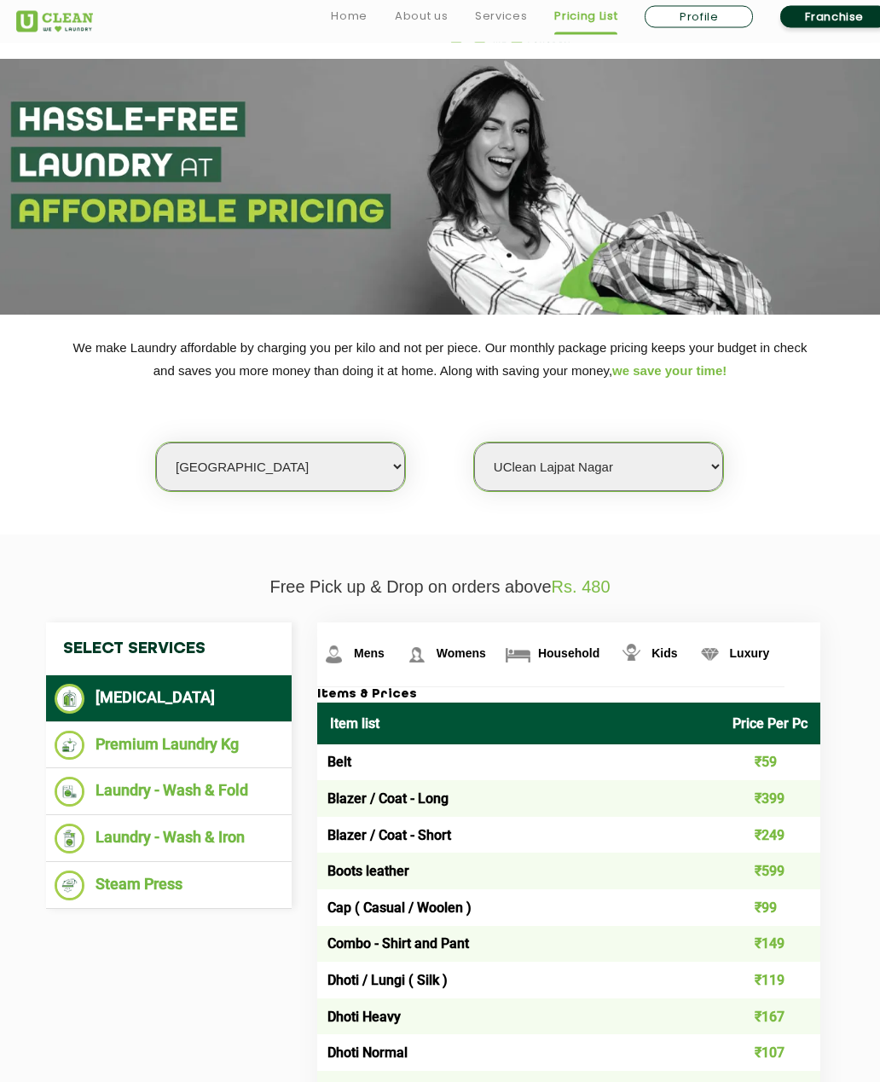
scroll to position [5, 0]
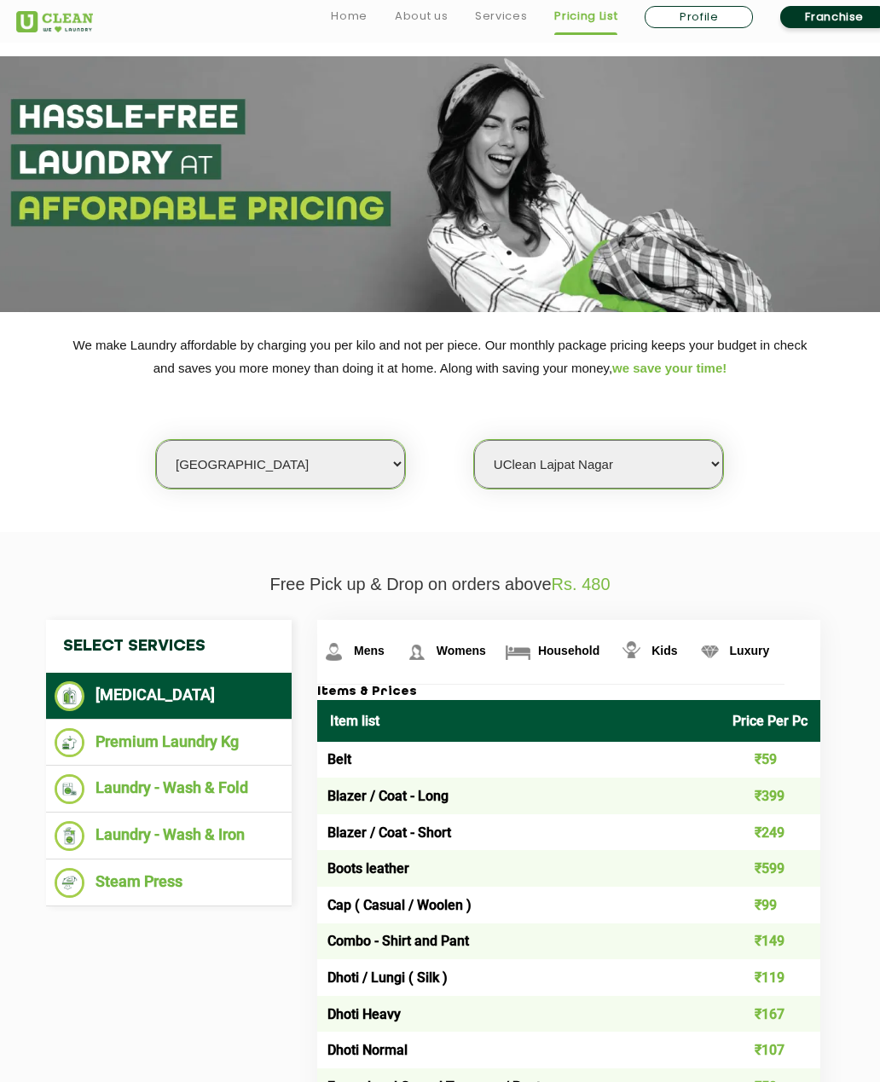
click at [134, 832] on li "Laundry - Wash & Iron" at bounding box center [169, 836] width 229 height 30
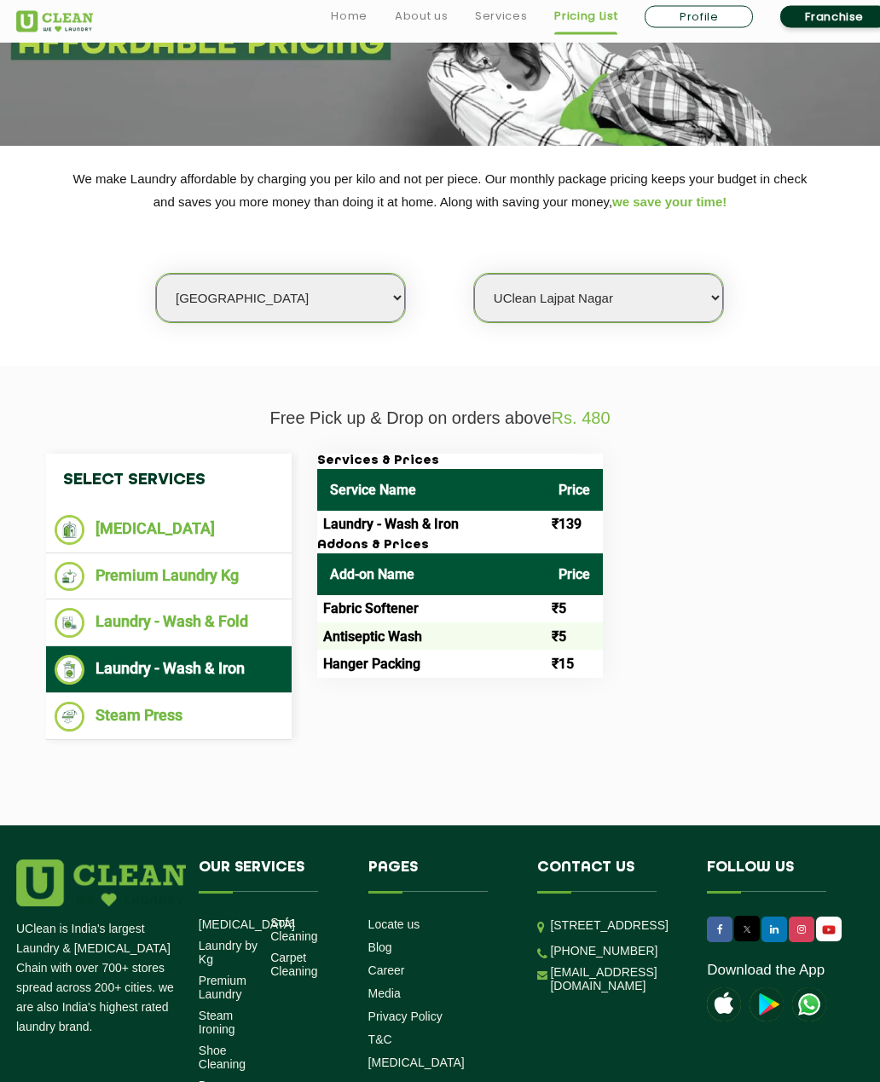
scroll to position [194, 0]
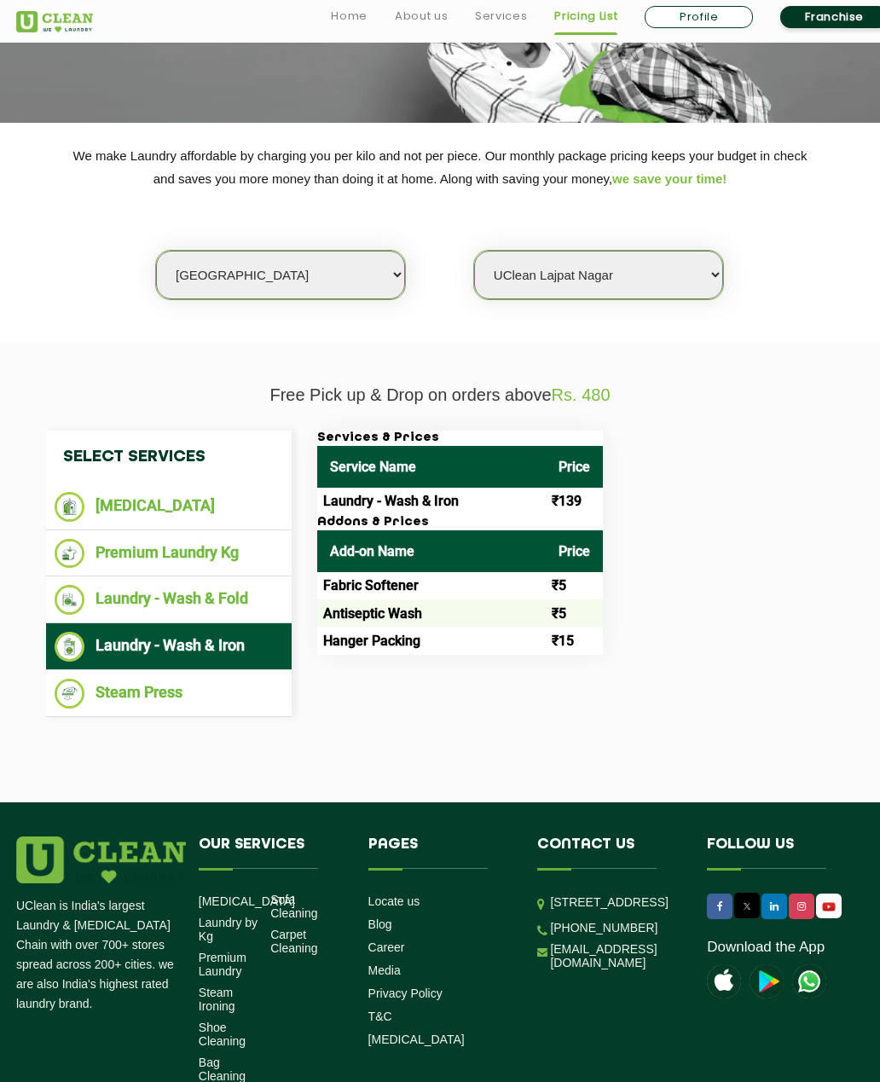
click at [274, 895] on link "Sofa Cleaning" at bounding box center [299, 906] width 59 height 27
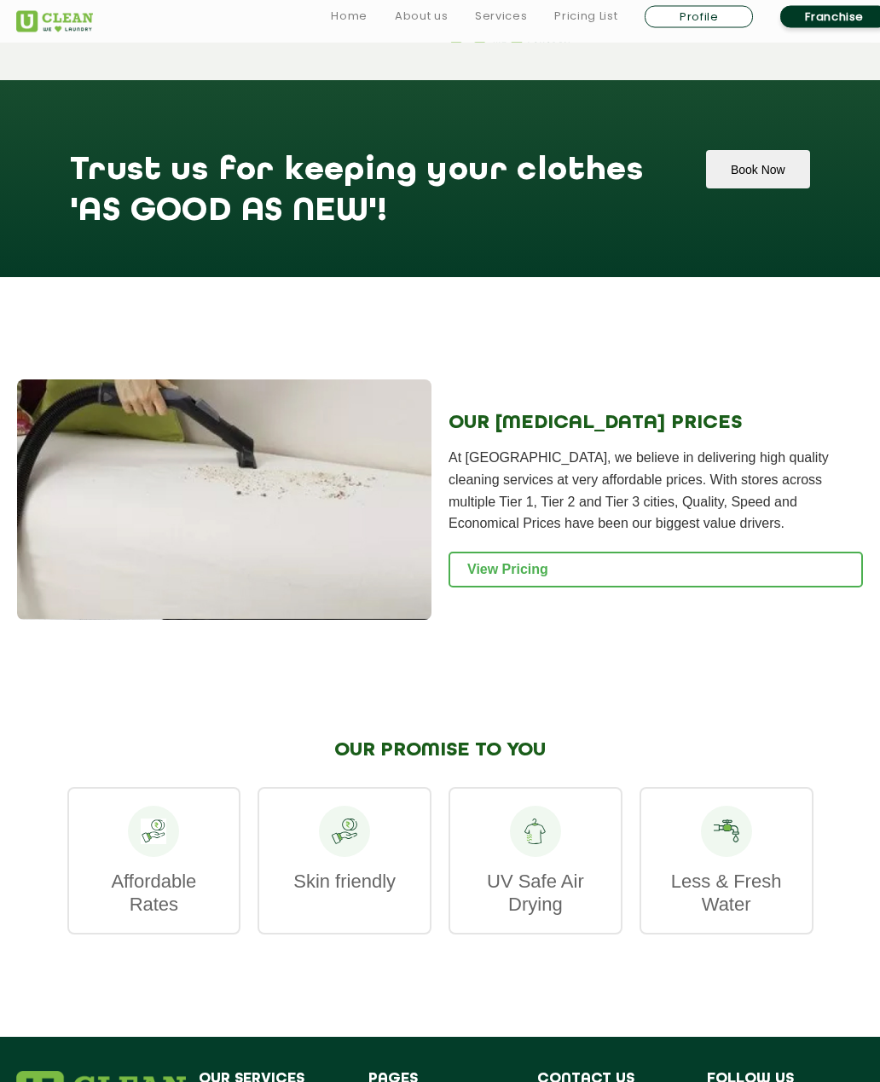
scroll to position [1644, 0]
